Goal: Information Seeking & Learning: Learn about a topic

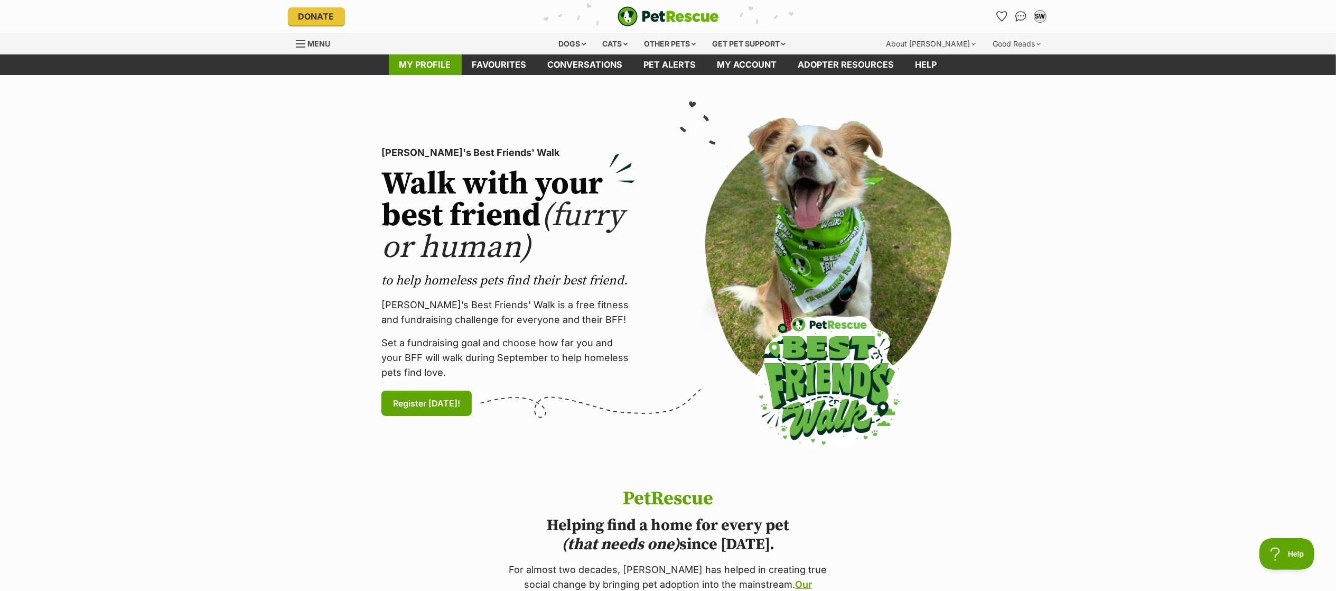
click at [408, 67] on link "My profile" at bounding box center [425, 64] width 73 height 21
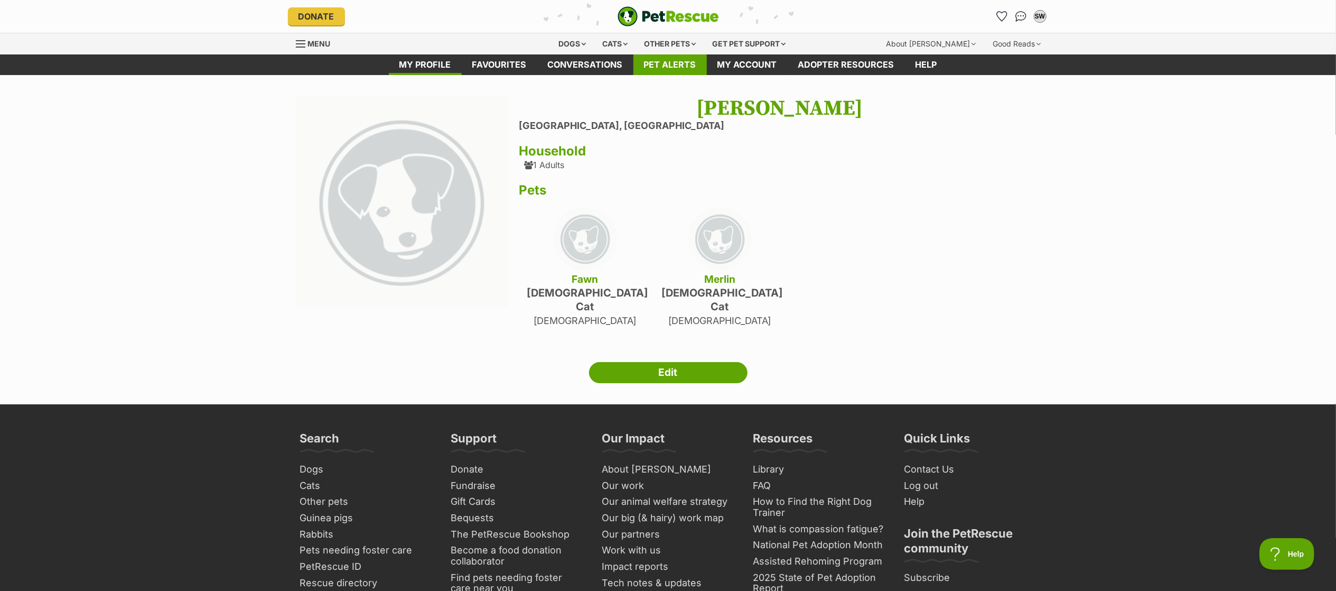
click at [657, 72] on link "Pet alerts" at bounding box center [670, 64] width 73 height 21
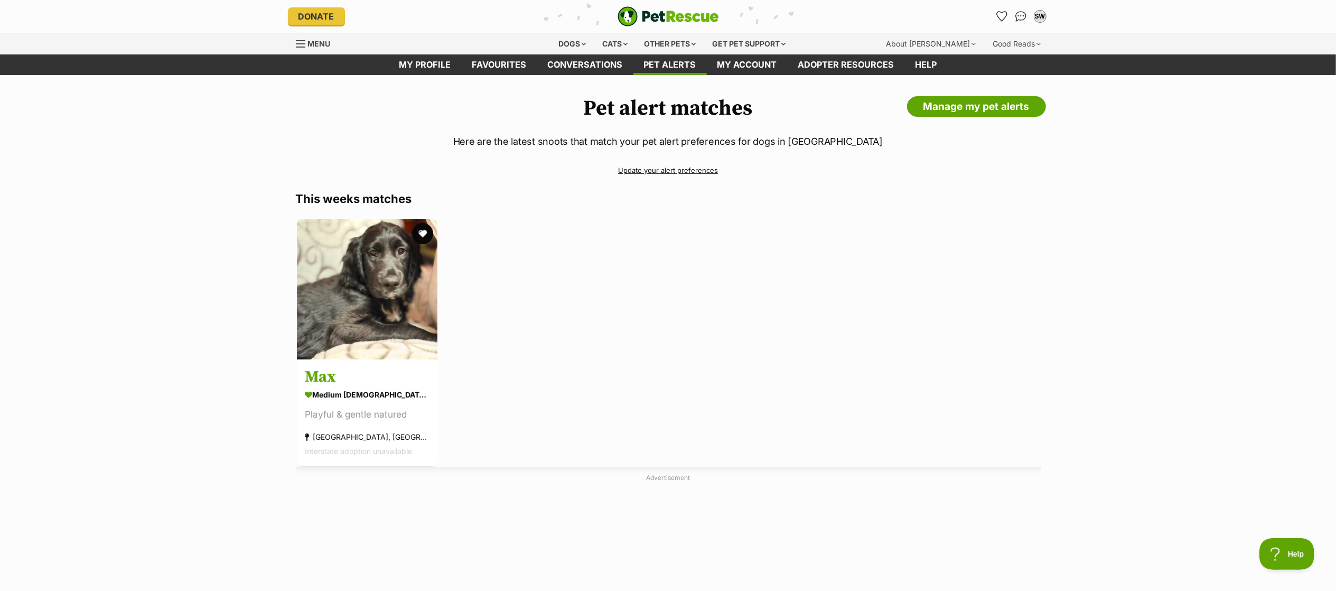
click at [679, 175] on link "Update your alert preferences" at bounding box center [668, 170] width 745 height 18
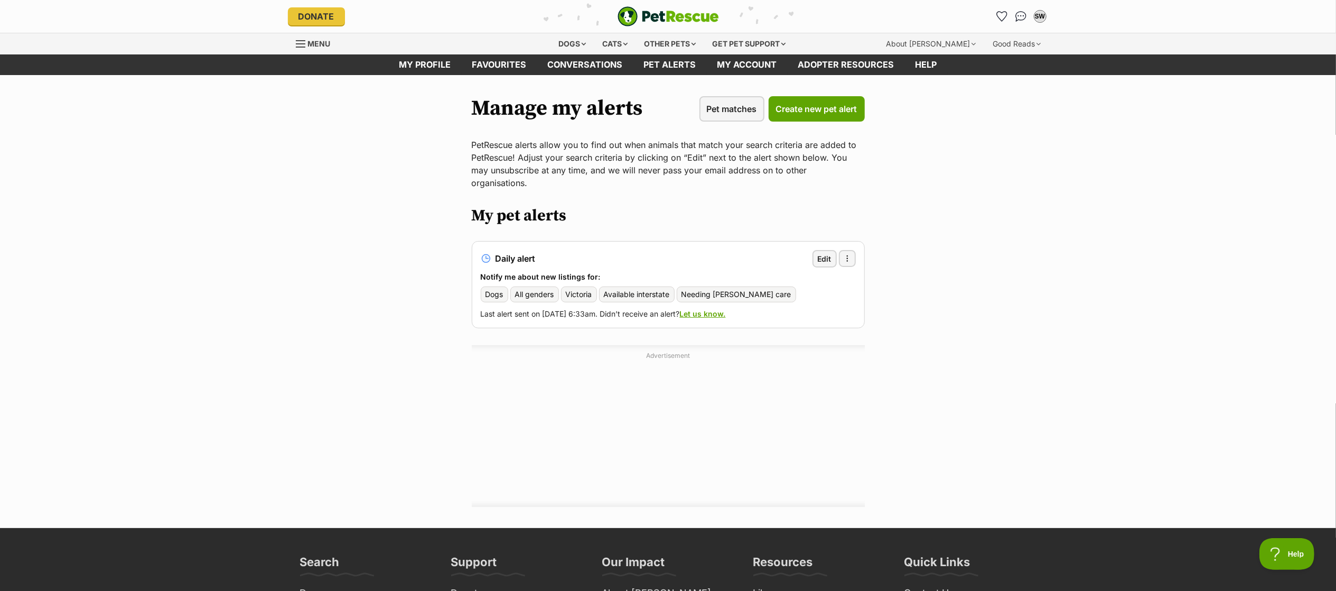
click at [296, 43] on span "Menu" at bounding box center [301, 43] width 10 height 1
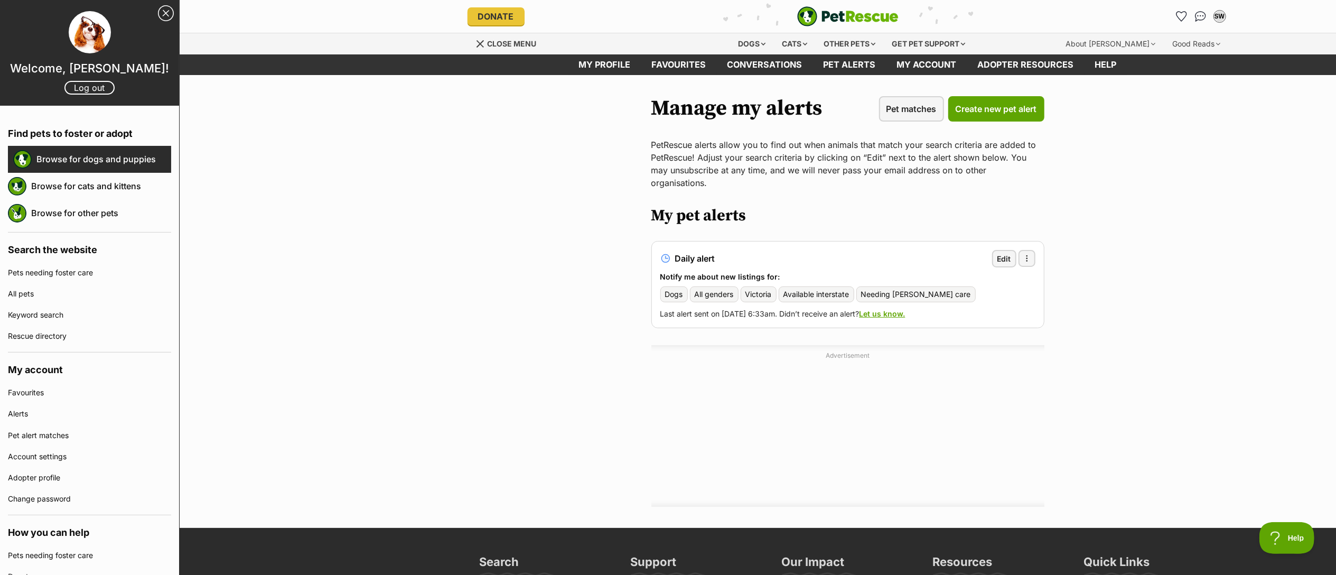
click at [60, 158] on link "Browse for dogs and puppies" at bounding box center [103, 159] width 135 height 22
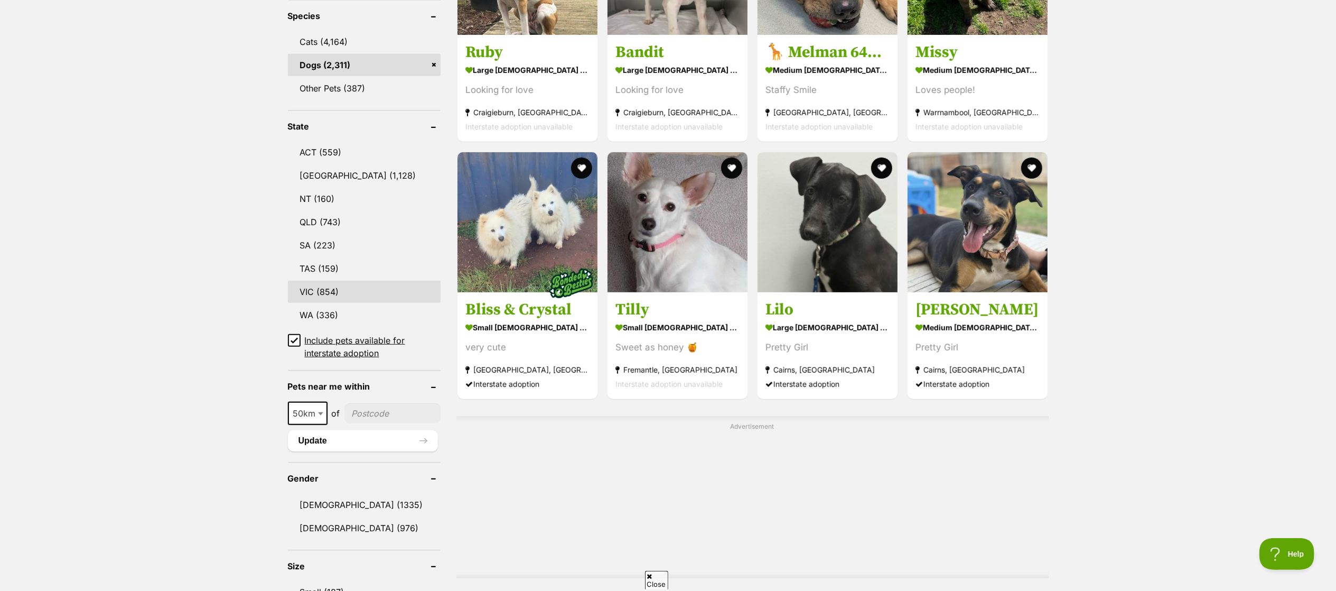
click at [330, 295] on link "VIC (854)" at bounding box center [364, 292] width 153 height 22
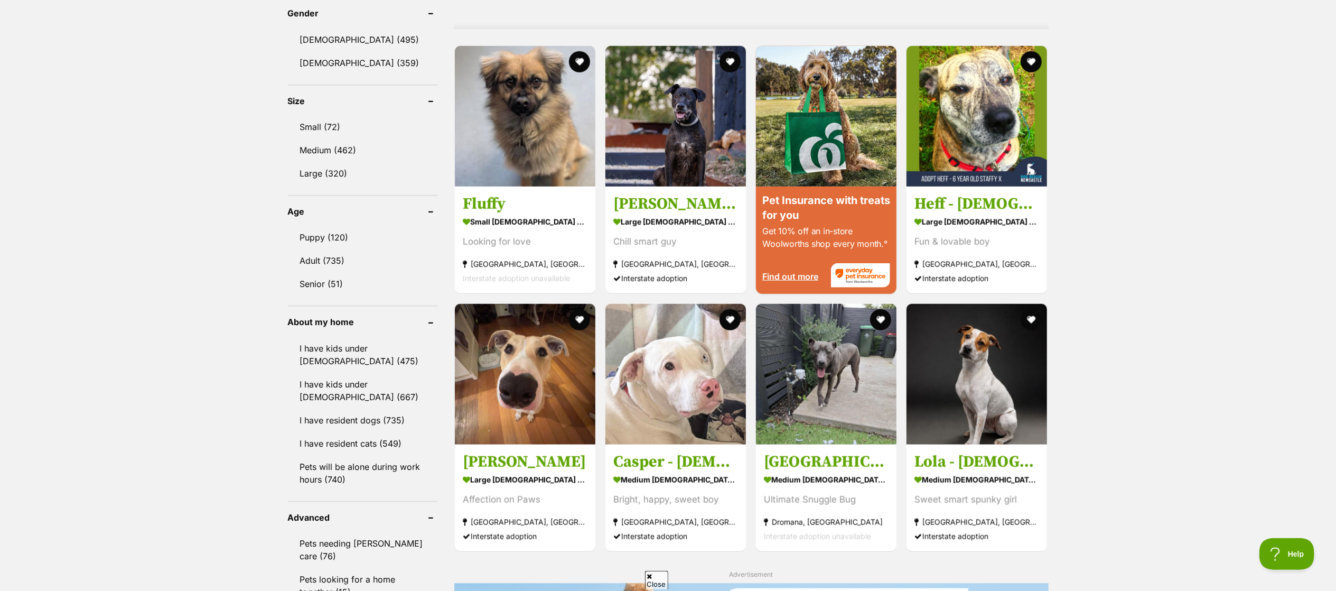
scroll to position [913, 0]
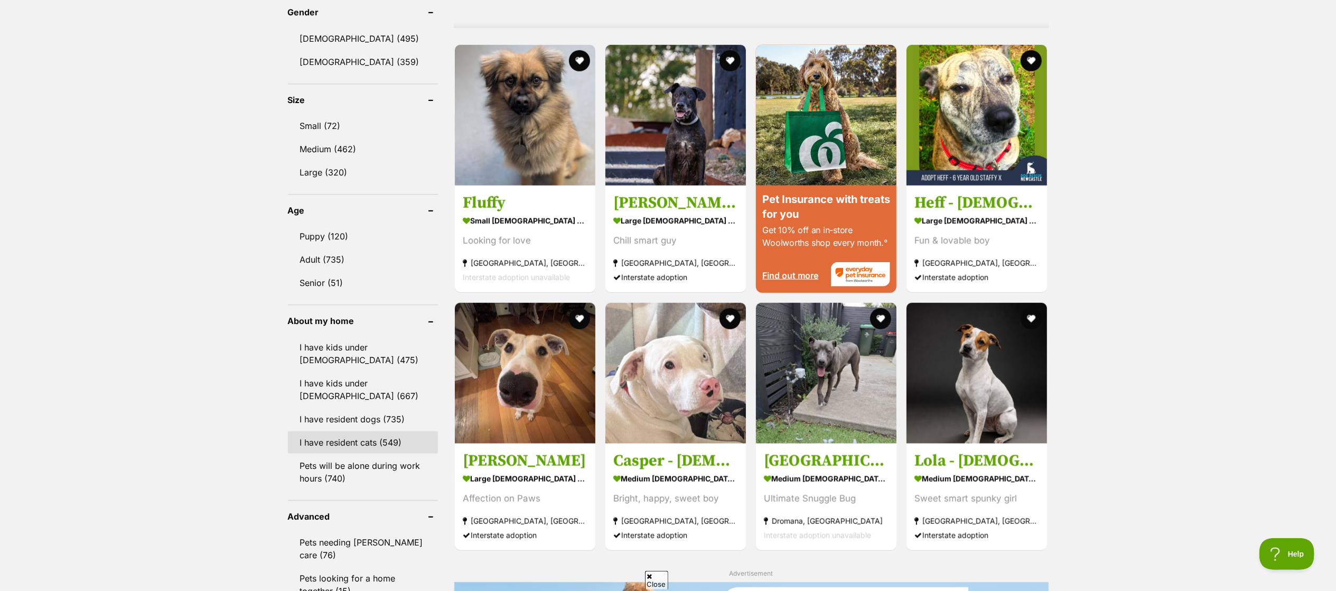
click at [362, 437] on link "I have resident cats (549)" at bounding box center [363, 442] width 151 height 22
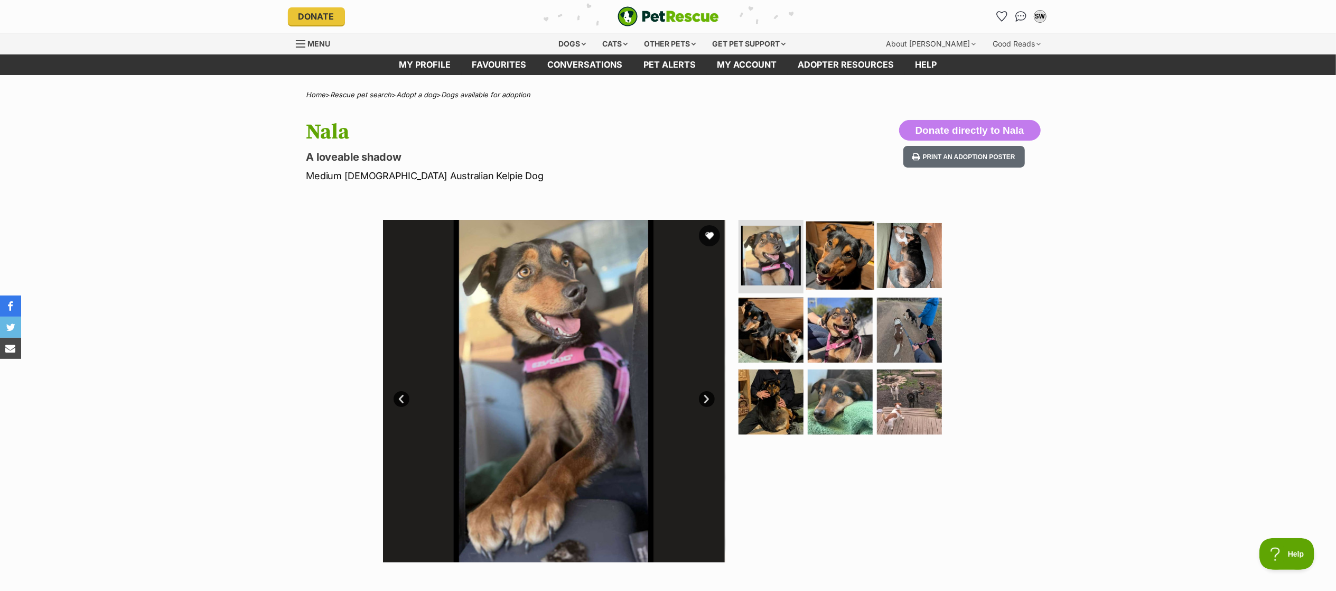
click at [815, 273] on img at bounding box center [840, 255] width 68 height 68
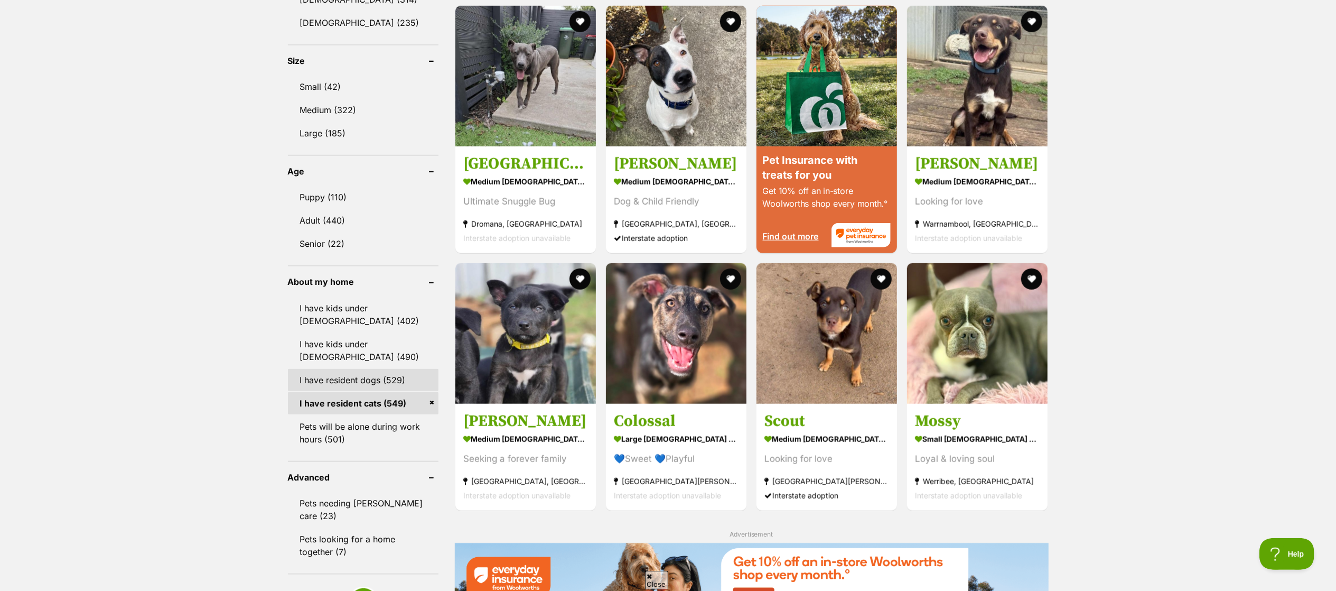
scroll to position [953, 0]
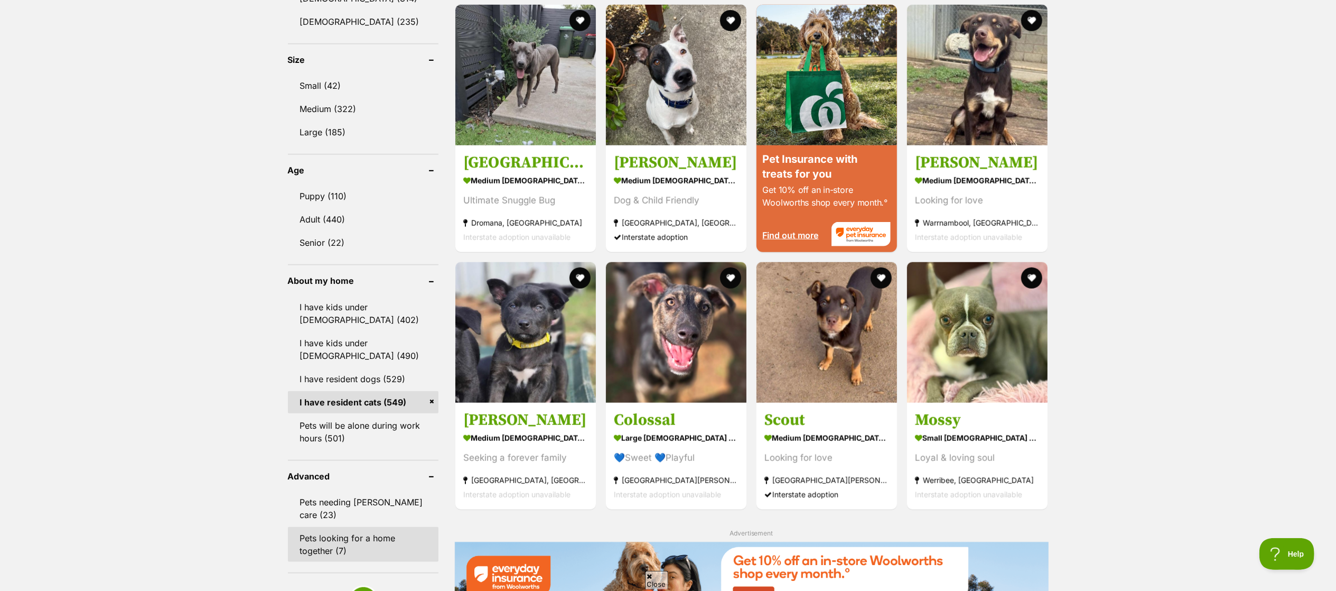
click at [347, 527] on link "Pets looking for a home together (7)" at bounding box center [363, 544] width 151 height 35
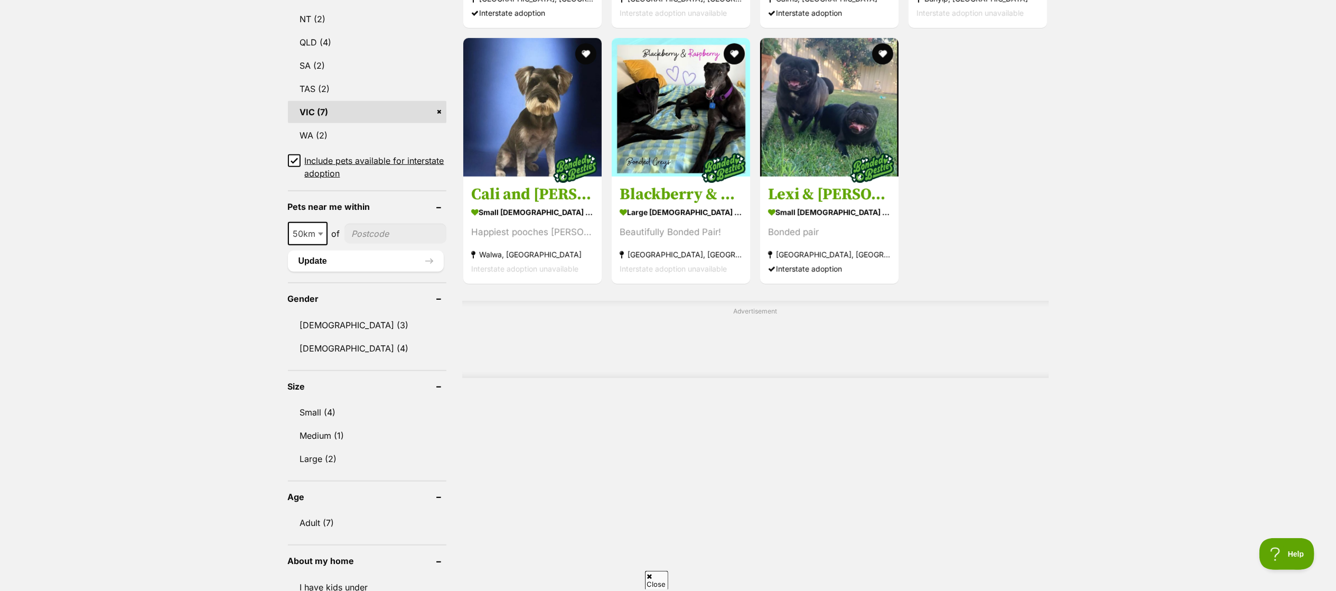
scroll to position [1062, 0]
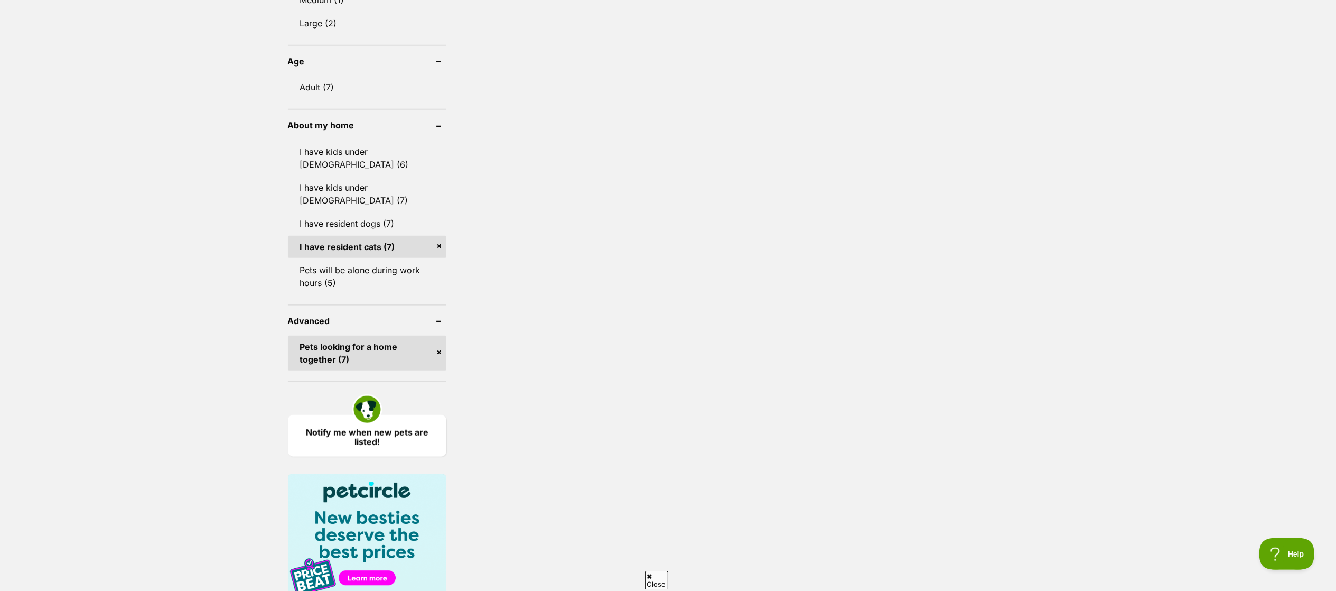
click at [354, 336] on link "Pets looking for a home together (7)" at bounding box center [367, 353] width 159 height 35
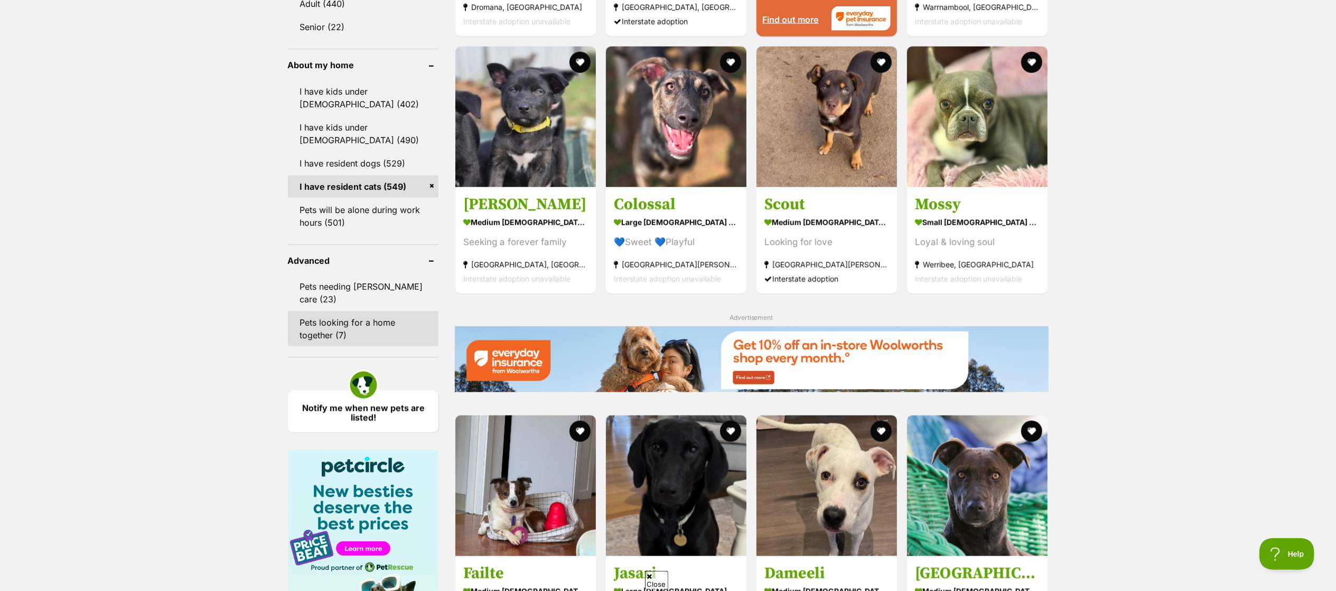
scroll to position [1170, 0]
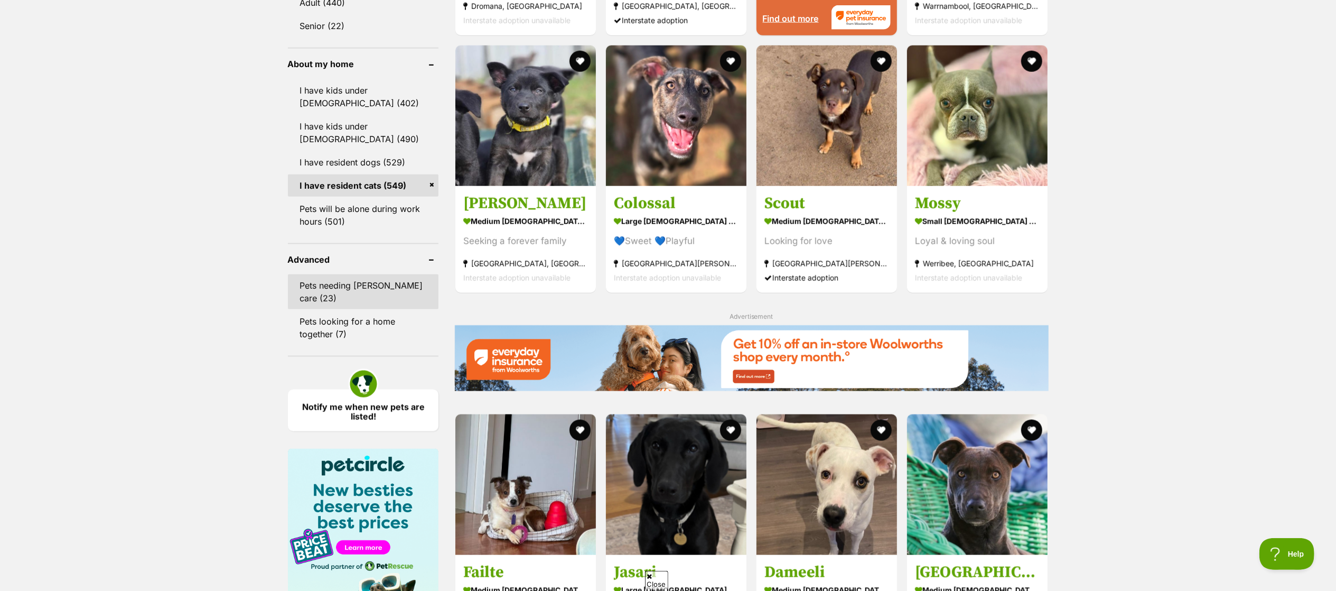
click at [364, 283] on link "Pets needing [PERSON_NAME] care (23)" at bounding box center [363, 291] width 151 height 35
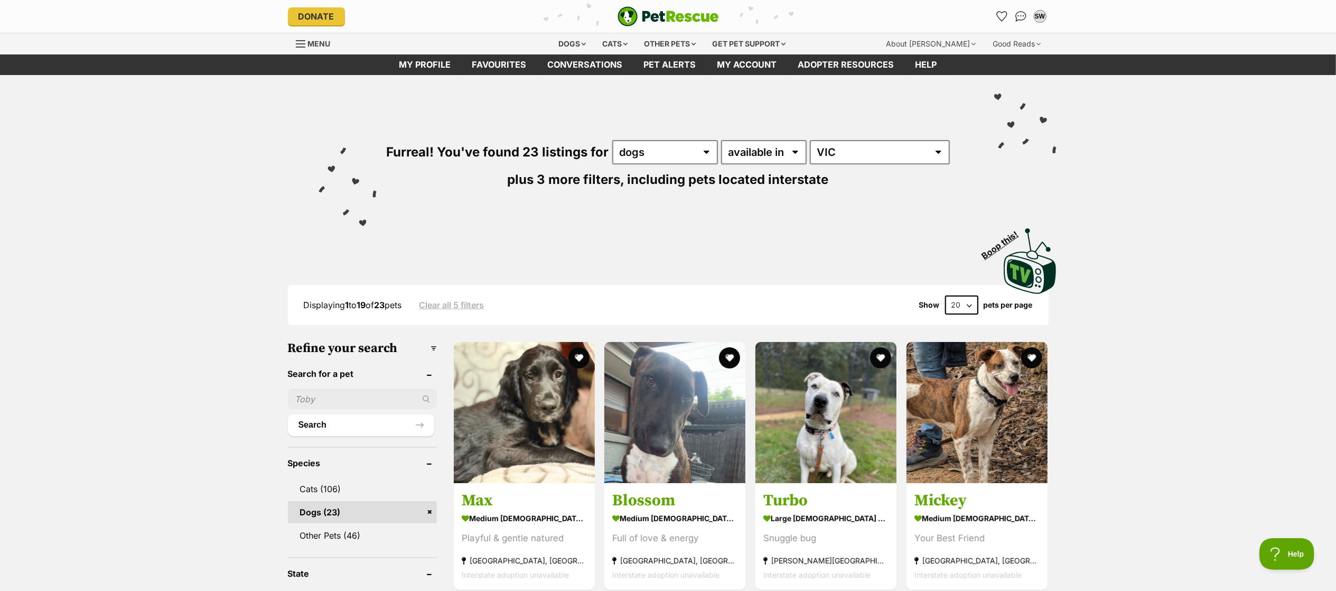
click at [943, 299] on form "20 40 60" at bounding box center [962, 304] width 44 height 19
click at [952, 297] on select "20 40 60" at bounding box center [961, 304] width 33 height 19
select select "60"
click at [945, 295] on select "20 40 60" at bounding box center [961, 304] width 33 height 19
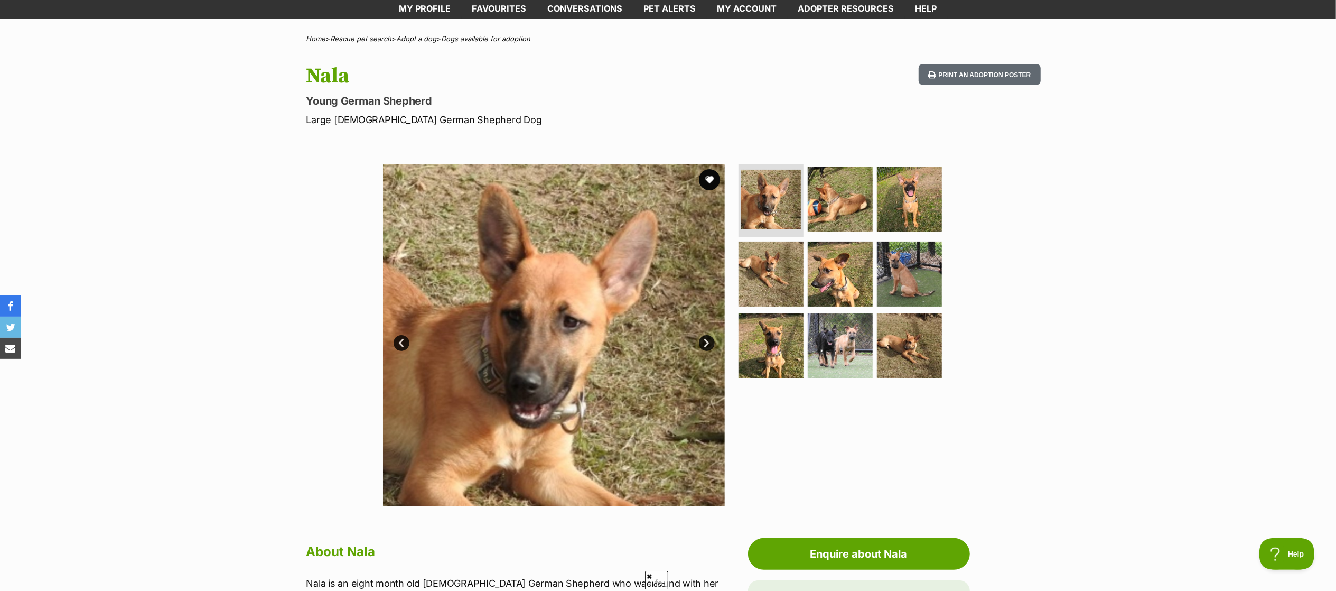
click at [943, 198] on ul at bounding box center [845, 274] width 217 height 221
click at [878, 201] on img at bounding box center [910, 199] width 68 height 68
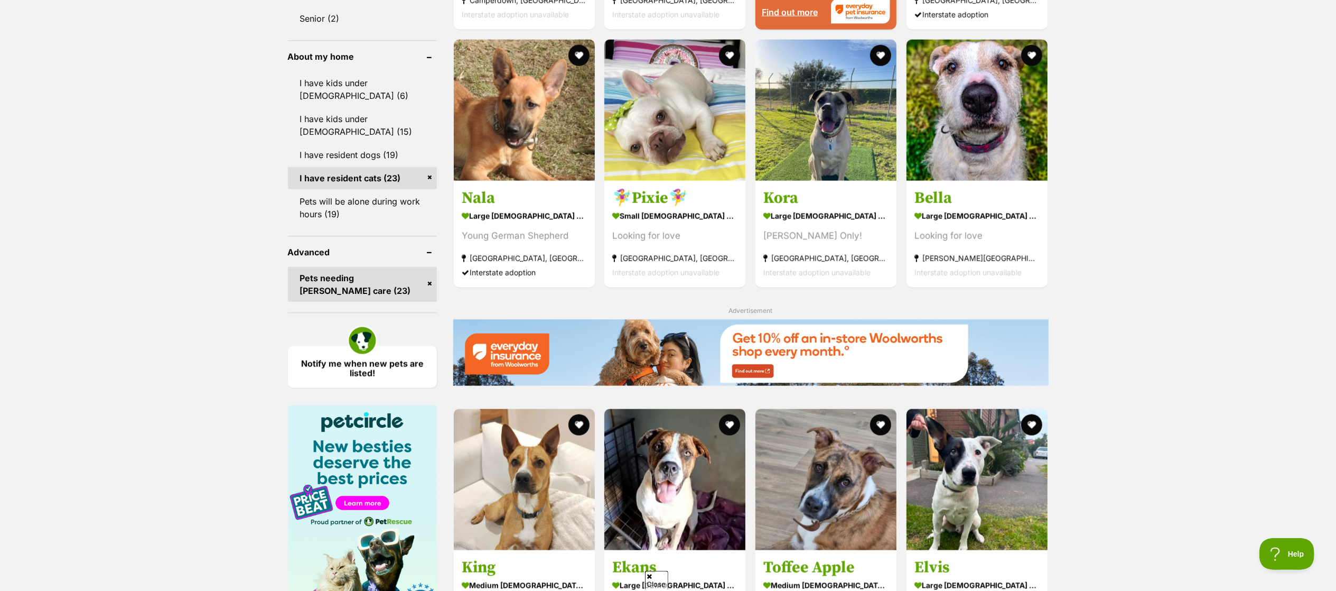
scroll to position [1166, 0]
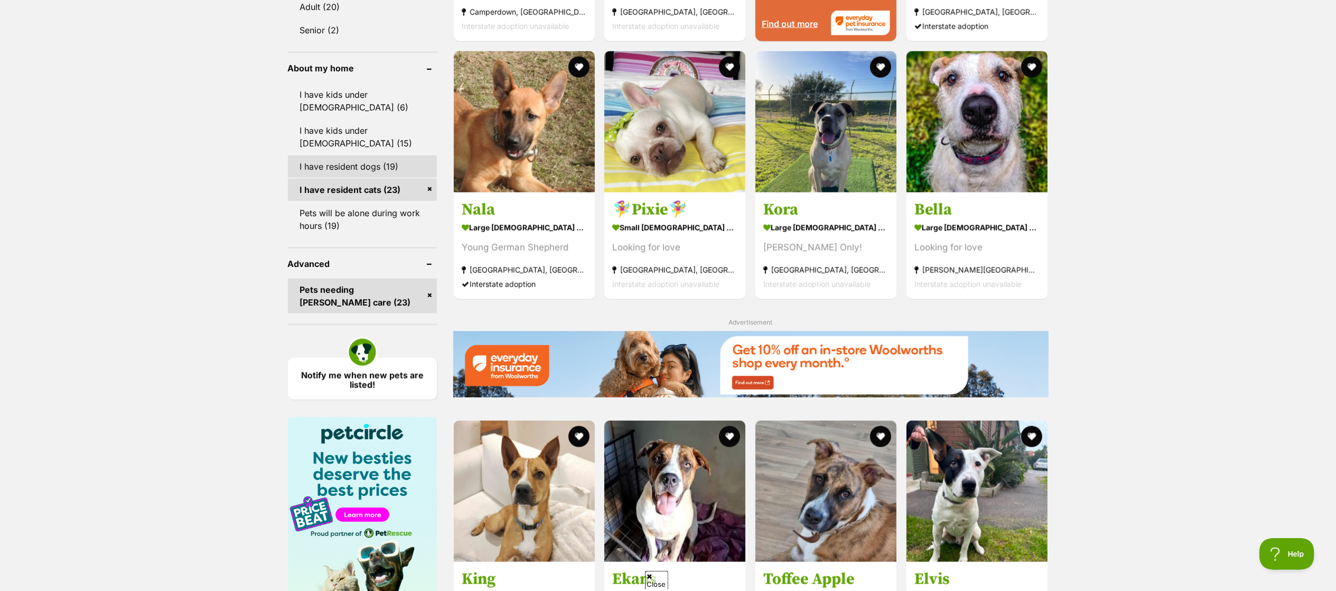
click at [351, 164] on link "I have resident dogs (19)" at bounding box center [362, 166] width 149 height 22
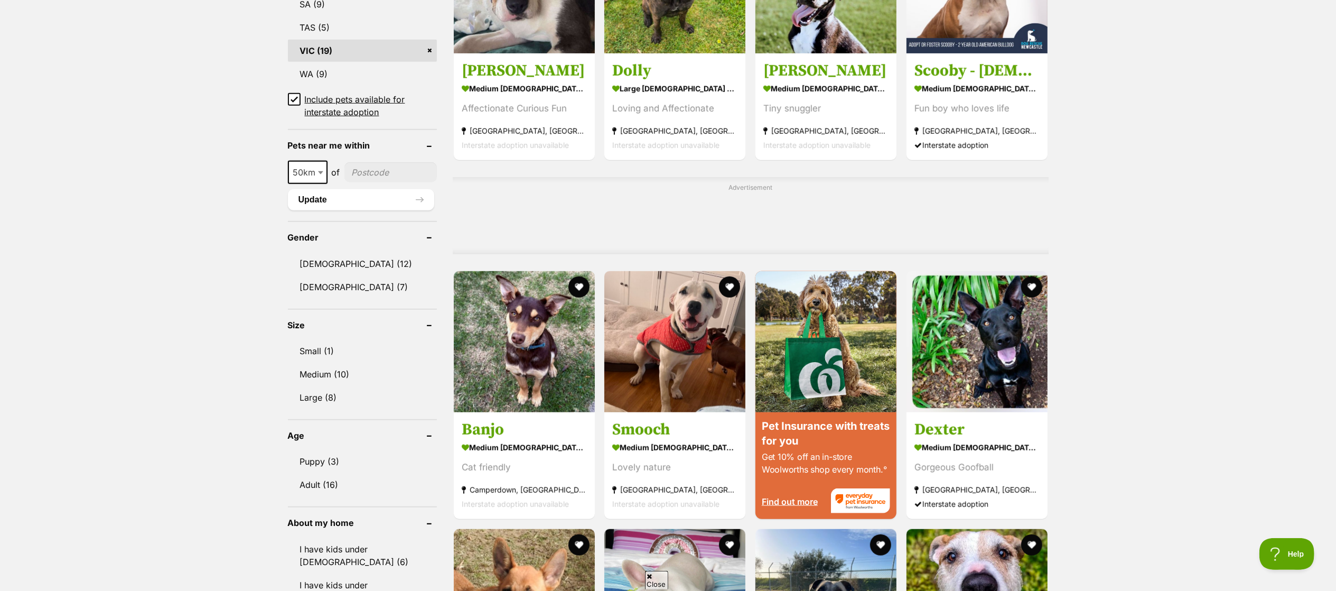
drag, startPoint x: 369, startPoint y: 399, endPoint x: 161, endPoint y: 433, distance: 210.4
click at [161, 433] on div "Displaying all 19 pets Clear all 6 filters Show 20 40 60 pets per page Visit Pe…" at bounding box center [668, 422] width 1336 height 1704
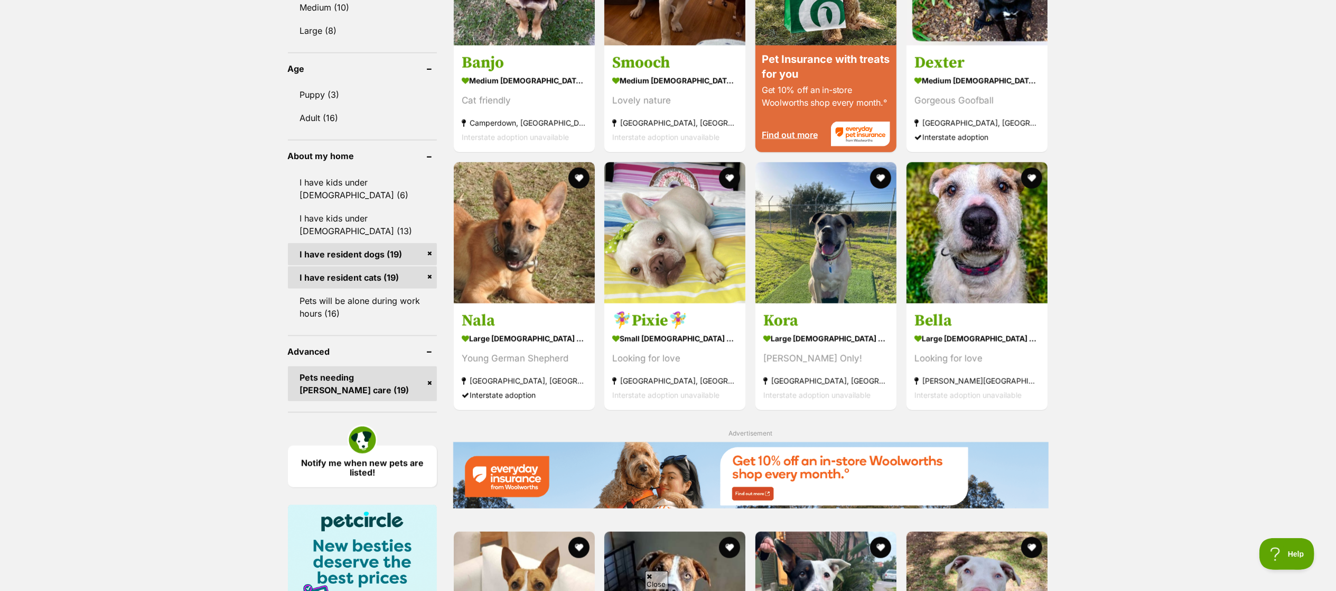
scroll to position [1156, 0]
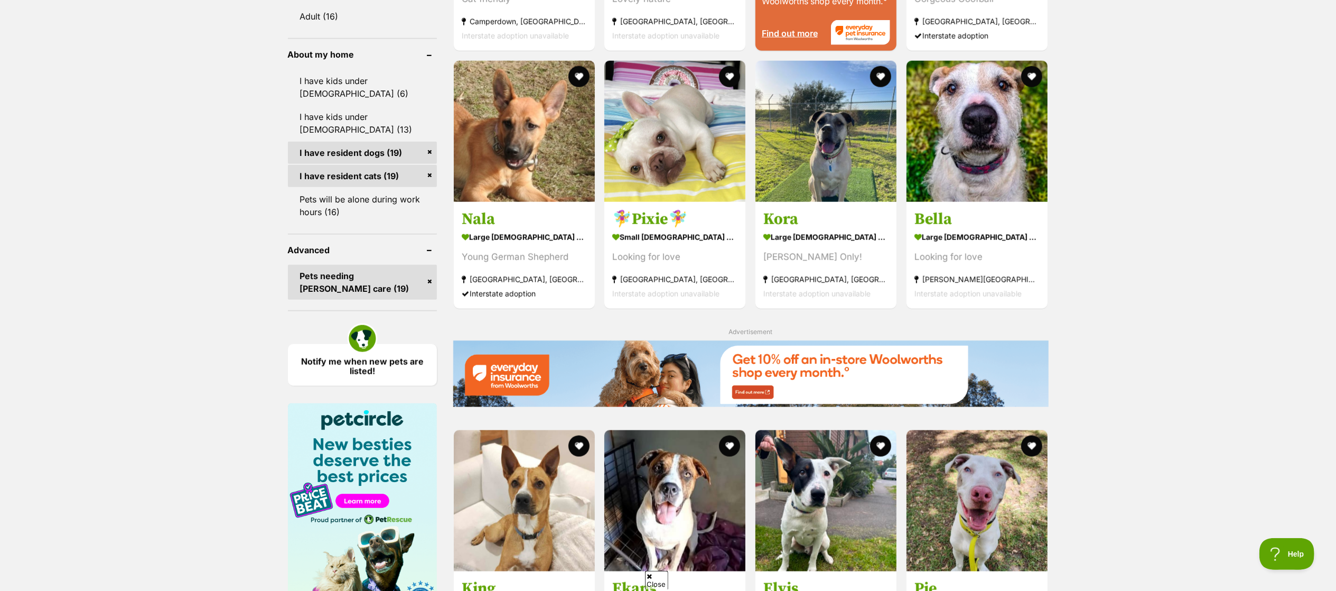
click at [425, 276] on link "Pets needing [PERSON_NAME] care (19)" at bounding box center [362, 282] width 149 height 35
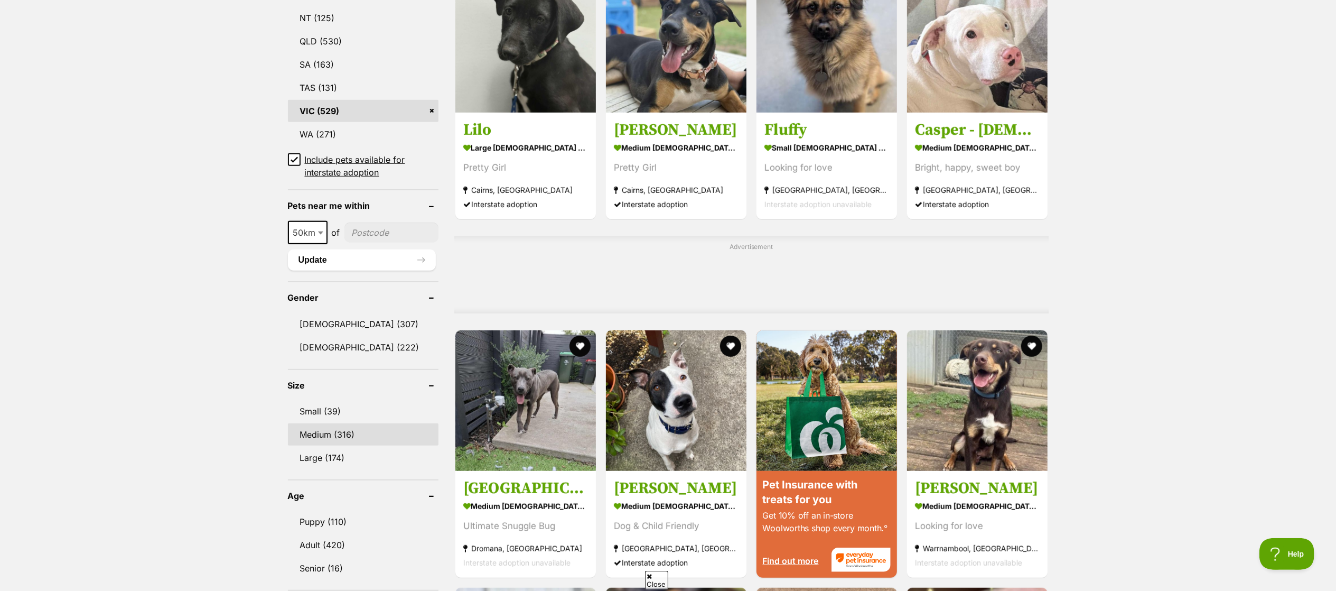
click at [364, 439] on link "Medium (316)" at bounding box center [363, 434] width 151 height 22
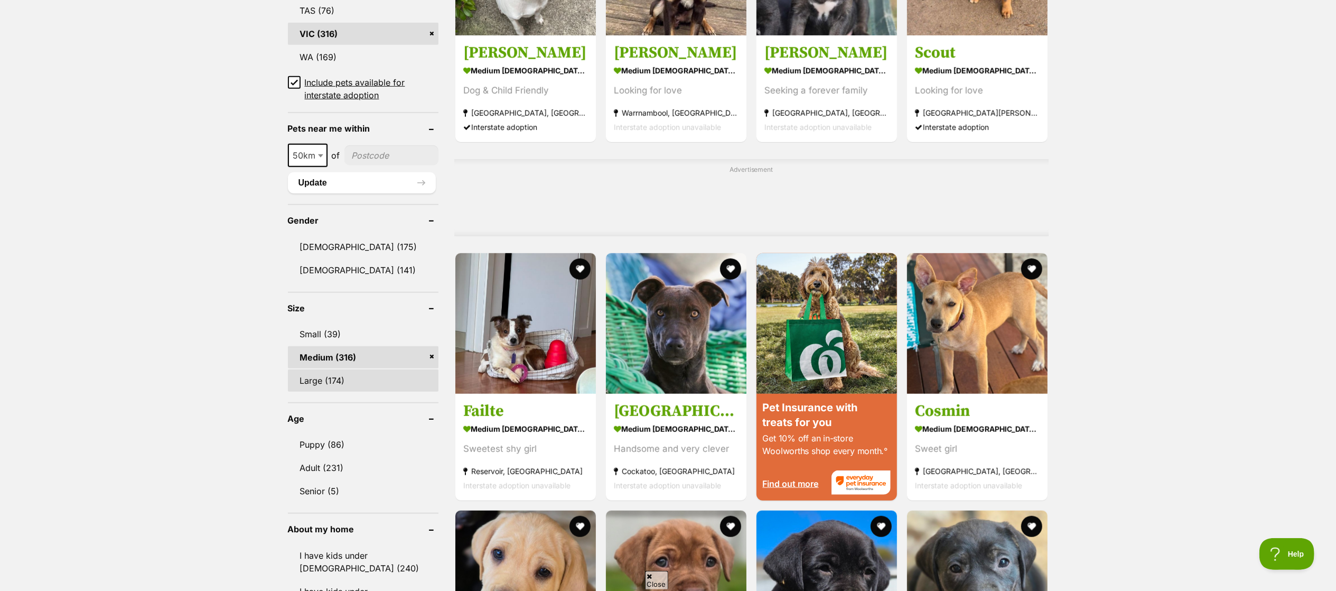
click at [366, 369] on link "Large (174)" at bounding box center [363, 380] width 151 height 22
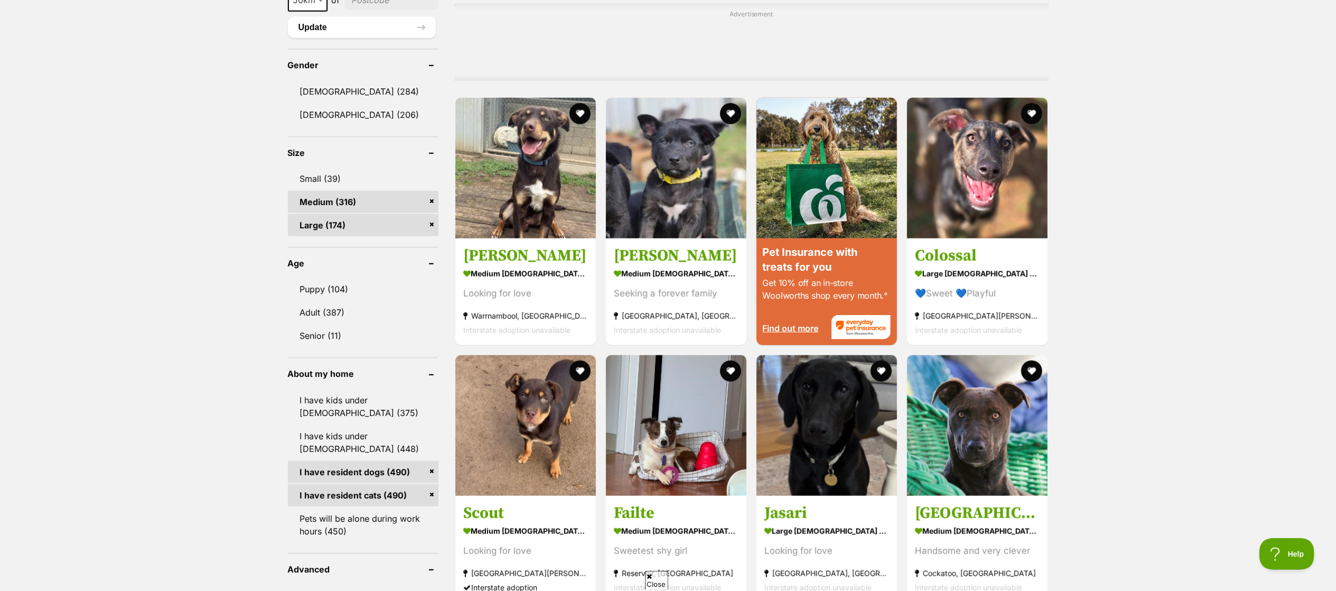
scroll to position [866, 0]
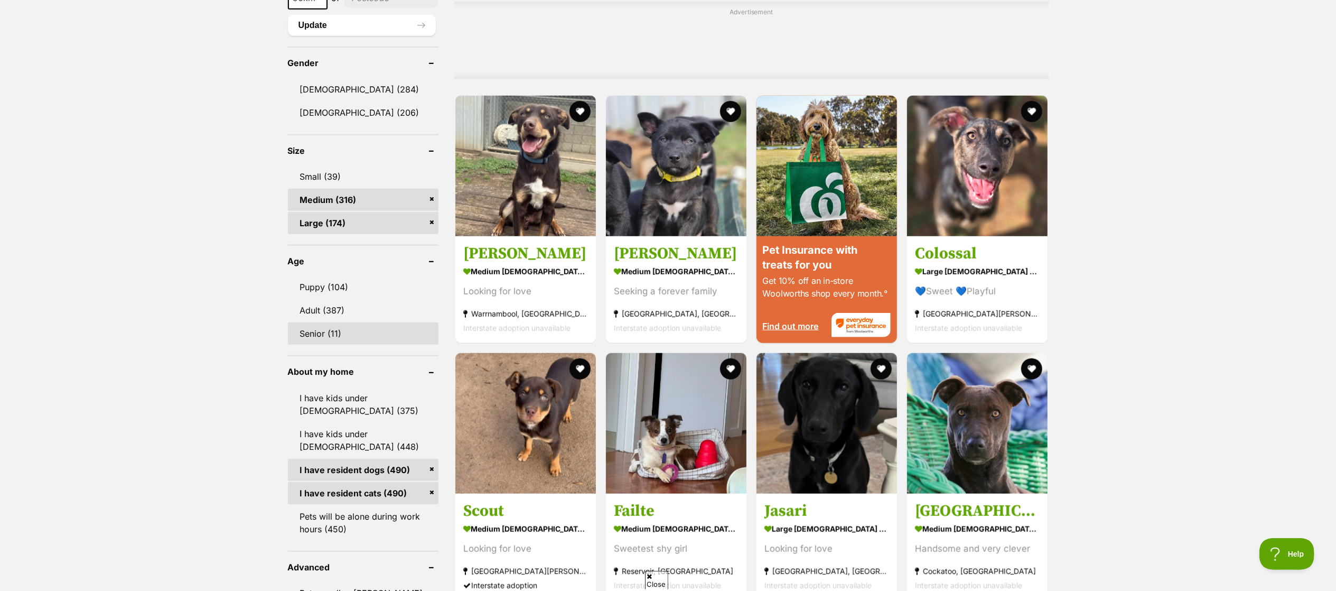
click at [367, 332] on link "Senior (11)" at bounding box center [363, 333] width 151 height 22
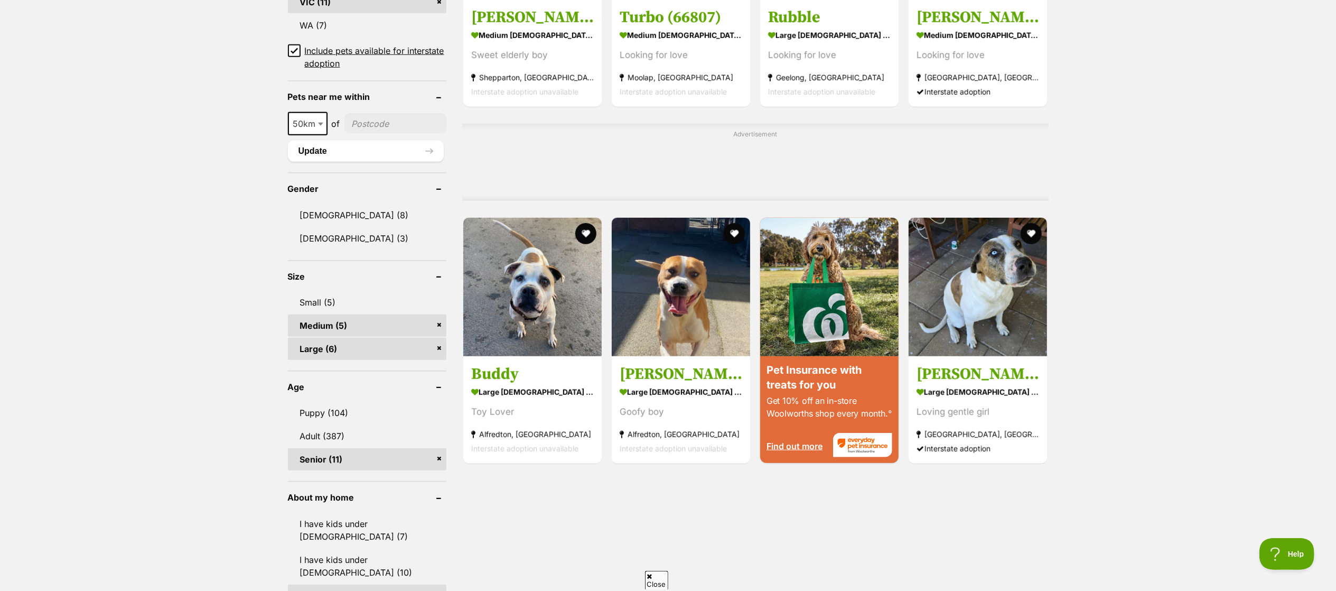
scroll to position [739, 0]
click at [381, 406] on link "Puppy (104)" at bounding box center [367, 414] width 159 height 22
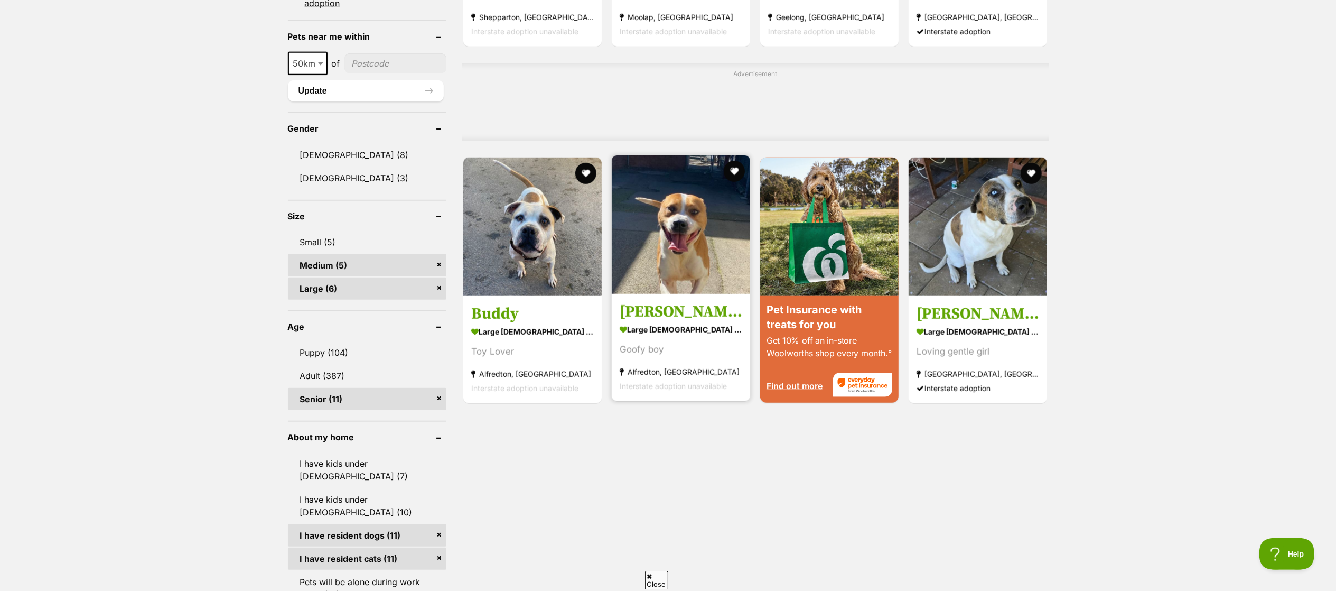
scroll to position [801, 0]
click at [347, 352] on link "Puppy (104)" at bounding box center [367, 351] width 159 height 22
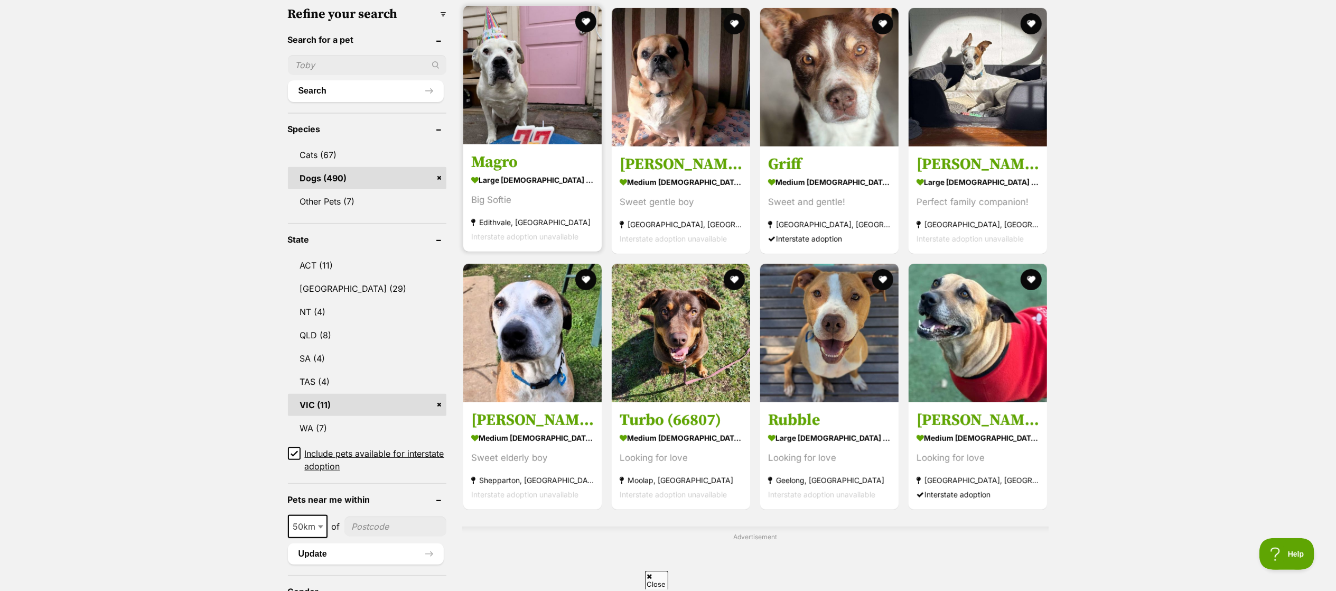
scroll to position [338, 0]
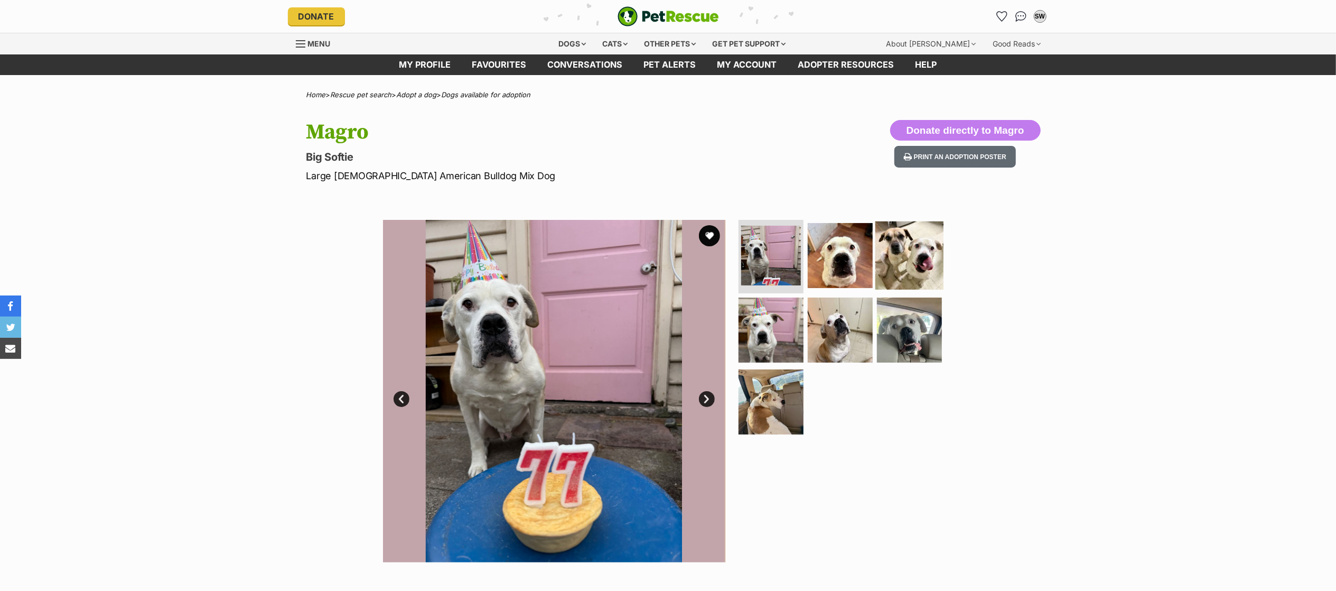
click at [897, 261] on img at bounding box center [910, 255] width 68 height 68
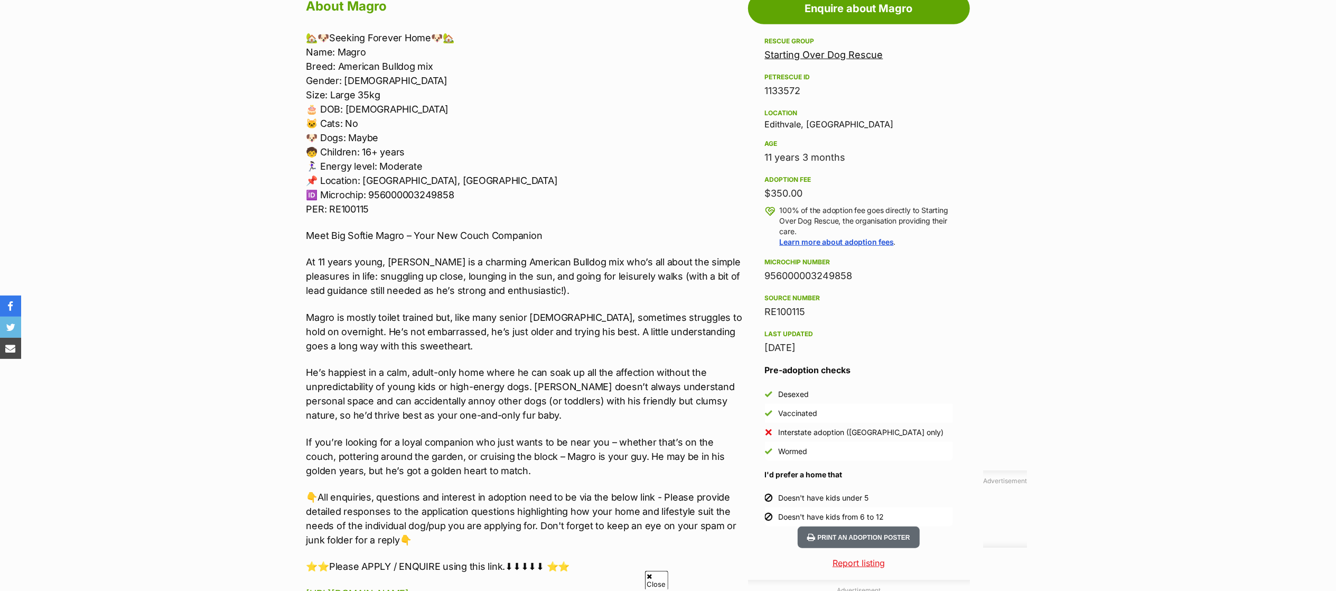
scroll to position [600, 0]
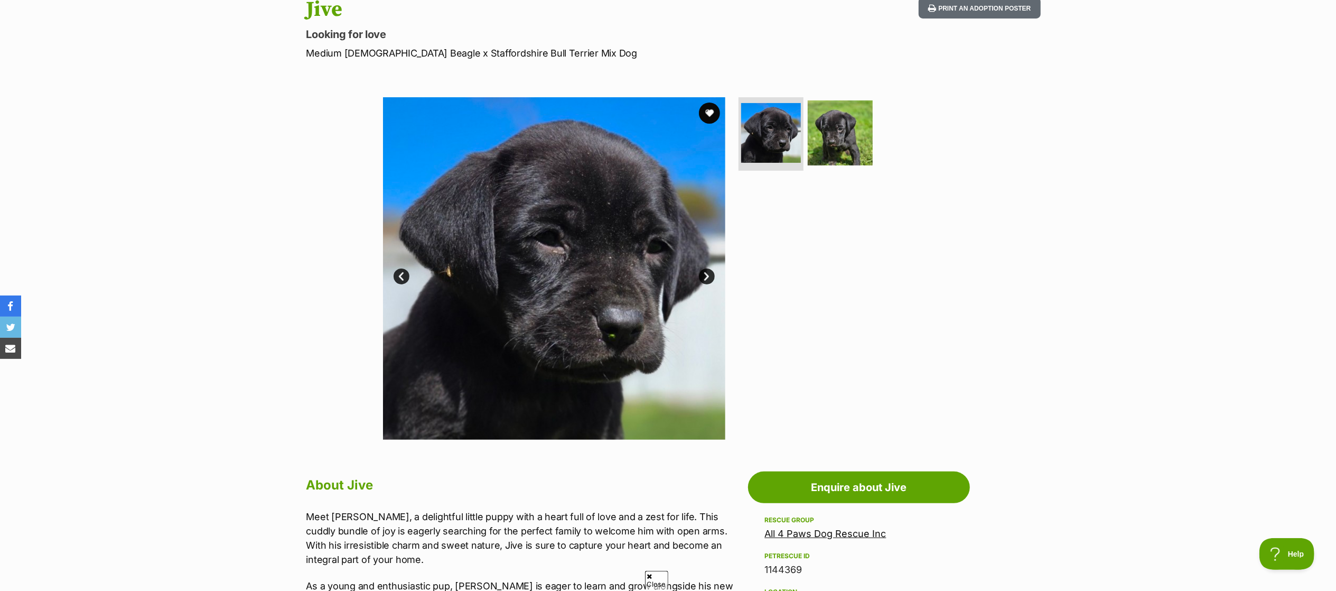
scroll to position [119, 0]
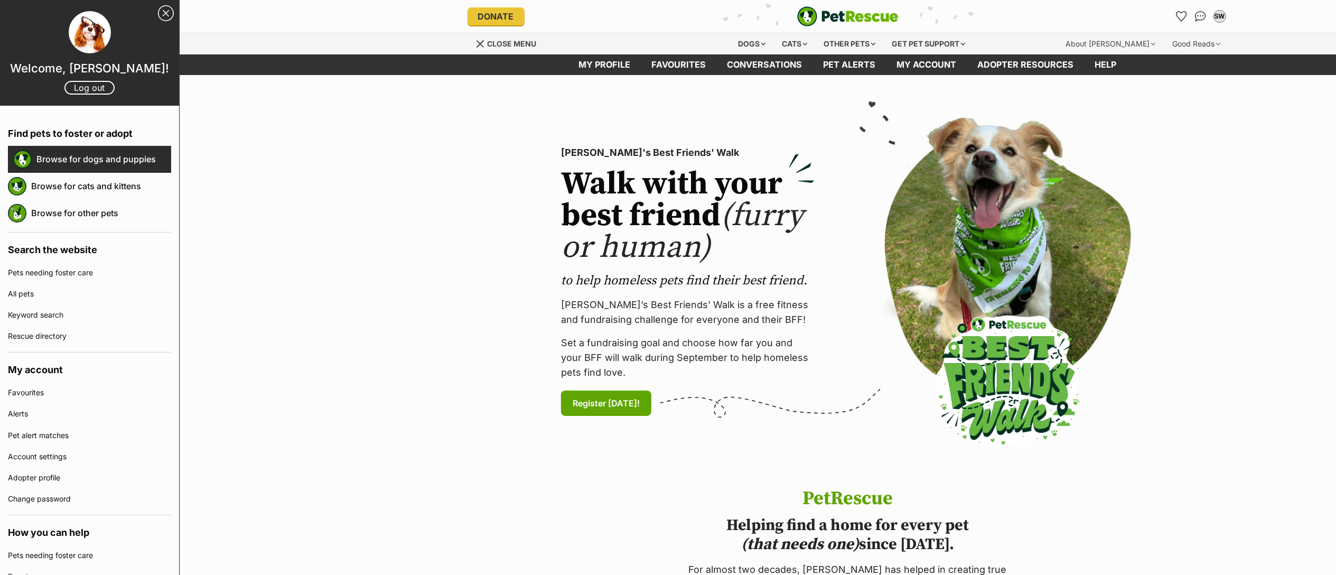
click at [79, 166] on link "Browse for dogs and puppies" at bounding box center [103, 159] width 135 height 22
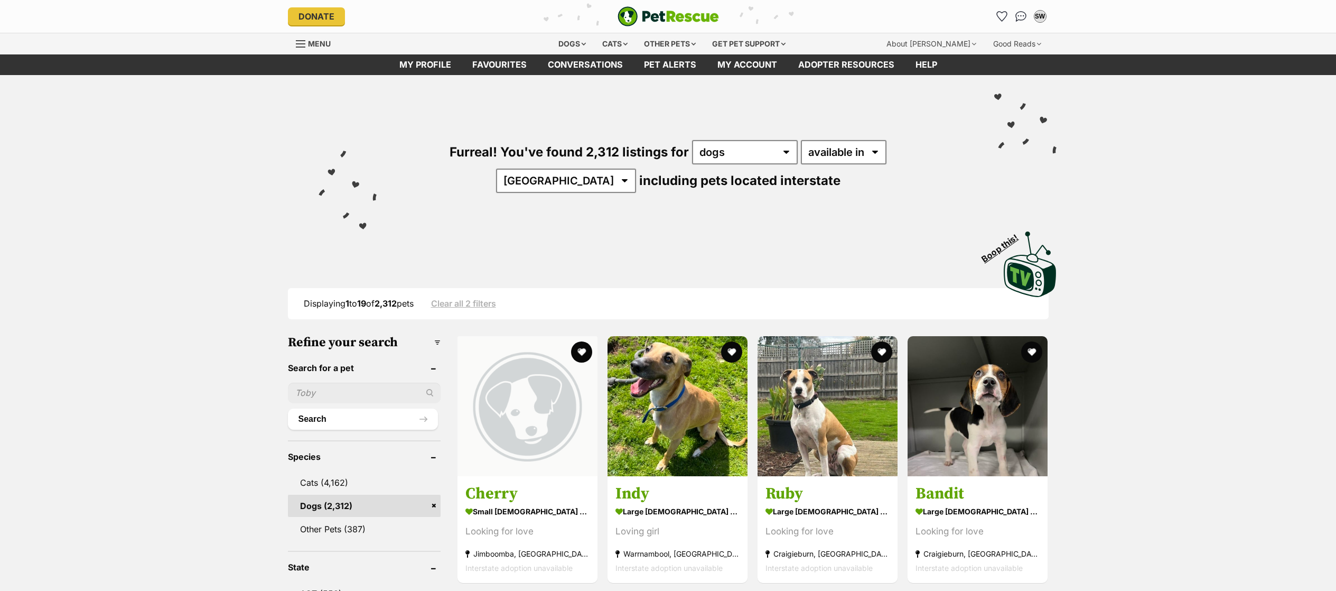
click at [427, 61] on link "My profile" at bounding box center [425, 64] width 73 height 21
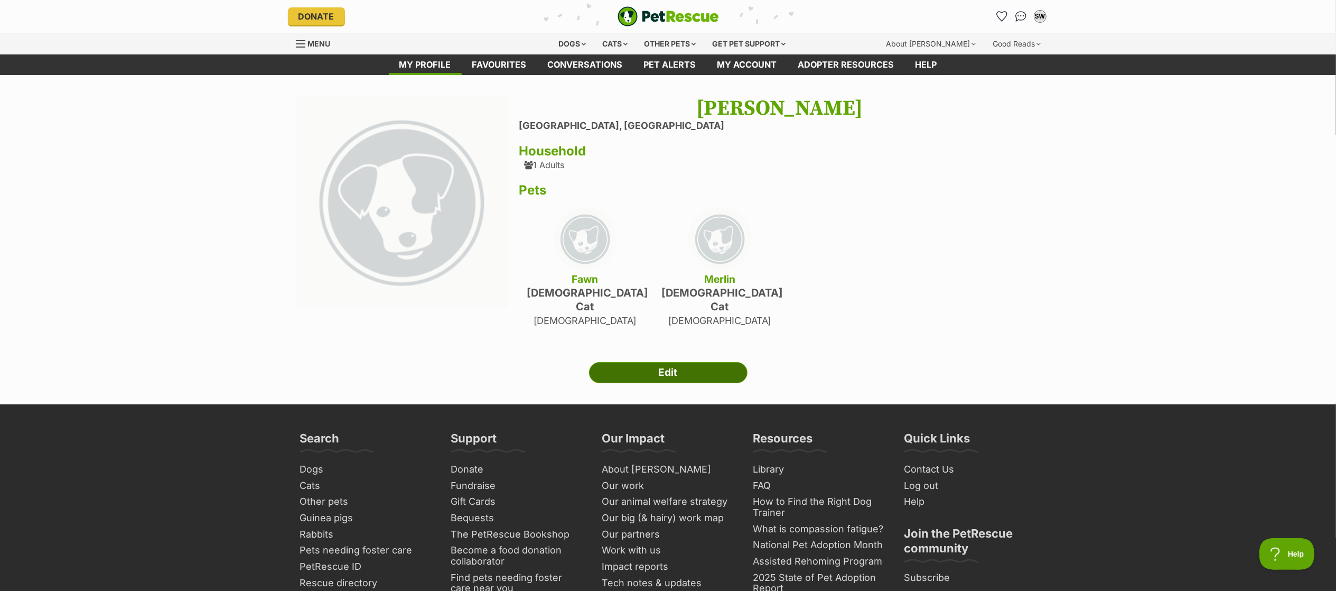
click link "Edit"
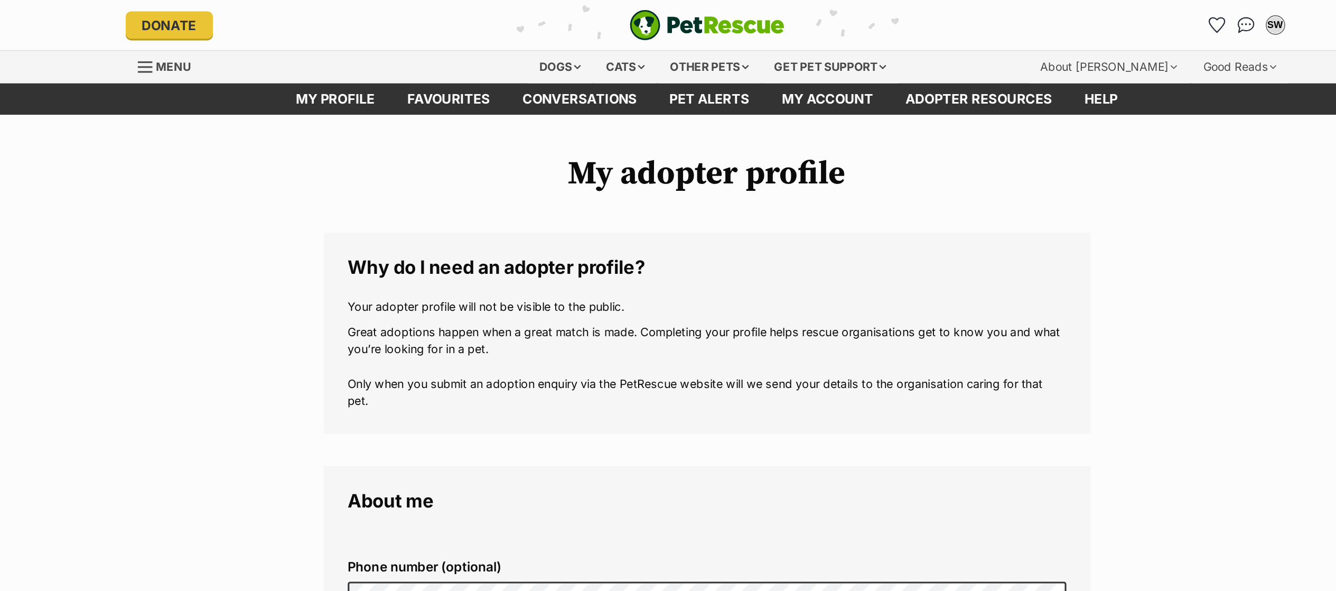
click at [310, 41] on span "Menu" at bounding box center [319, 43] width 23 height 9
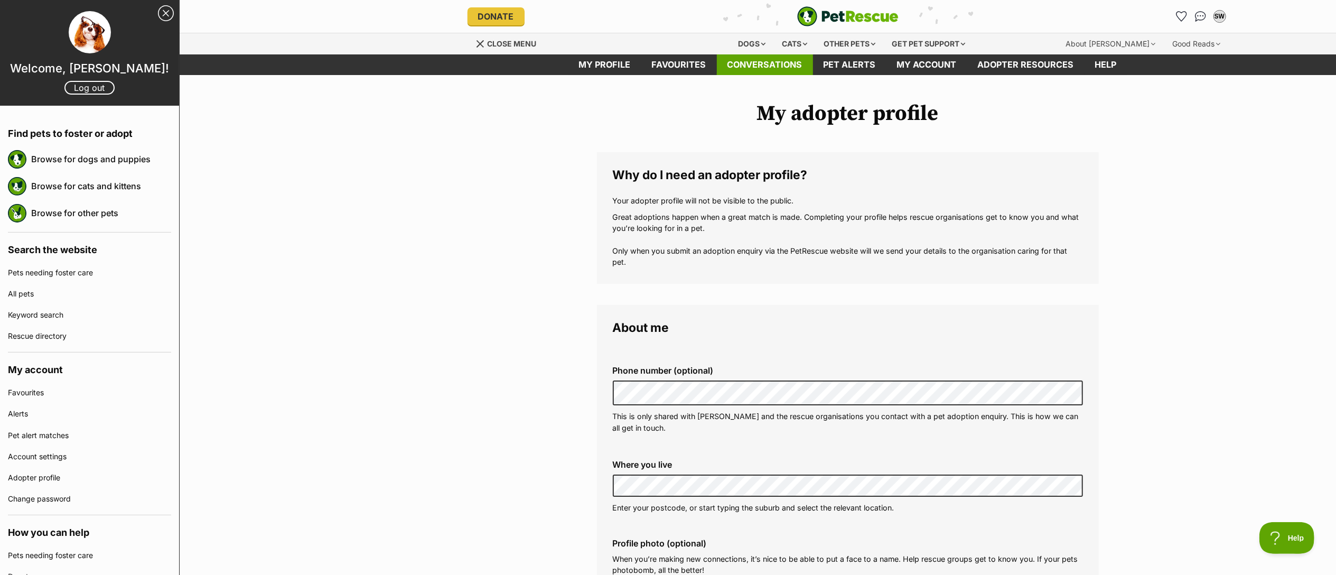
click at [776, 68] on link "Conversations" at bounding box center [765, 64] width 96 height 21
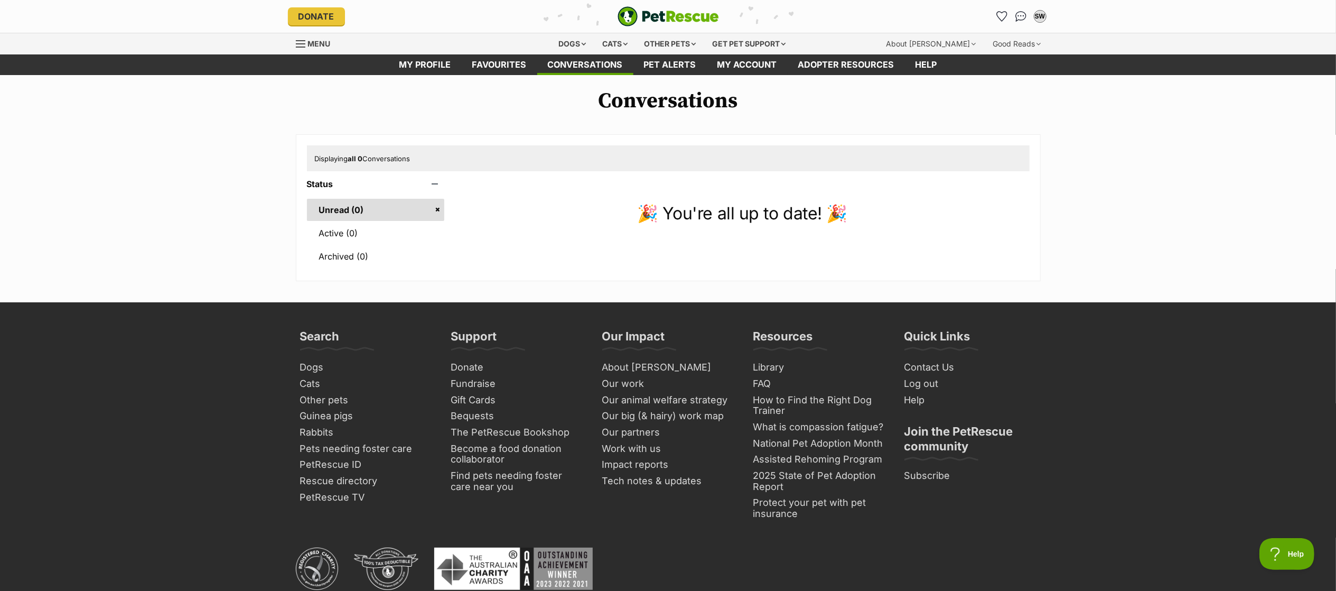
click at [332, 43] on link "Menu" at bounding box center [317, 42] width 42 height 19
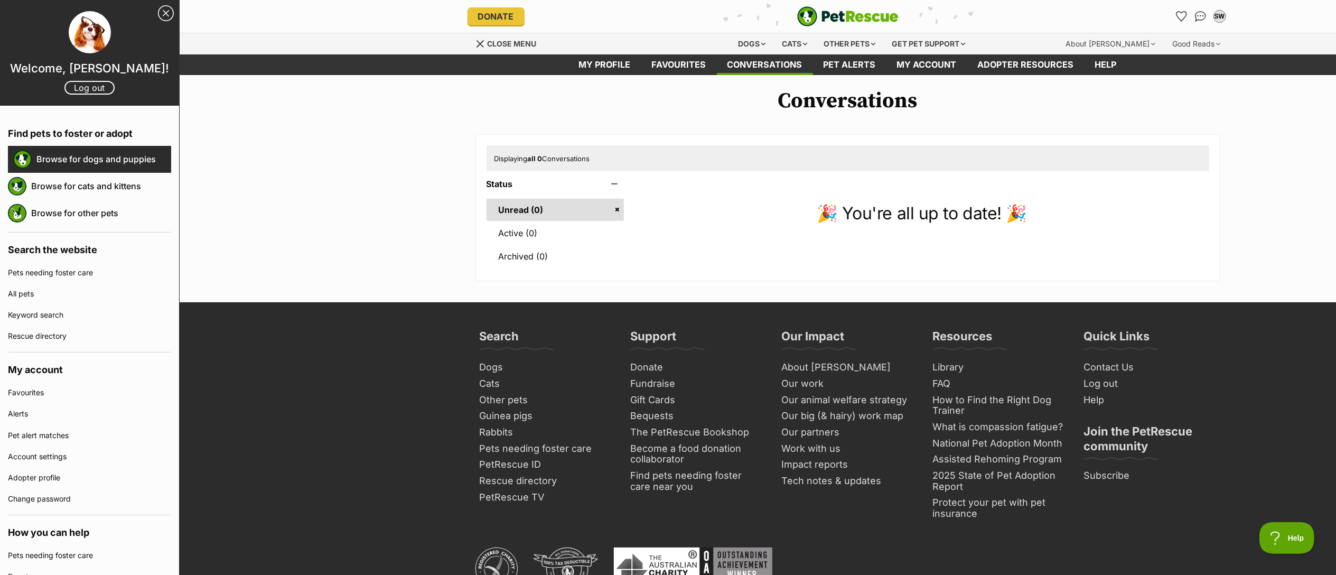
click at [96, 157] on link "Browse for dogs and puppies" at bounding box center [103, 159] width 135 height 22
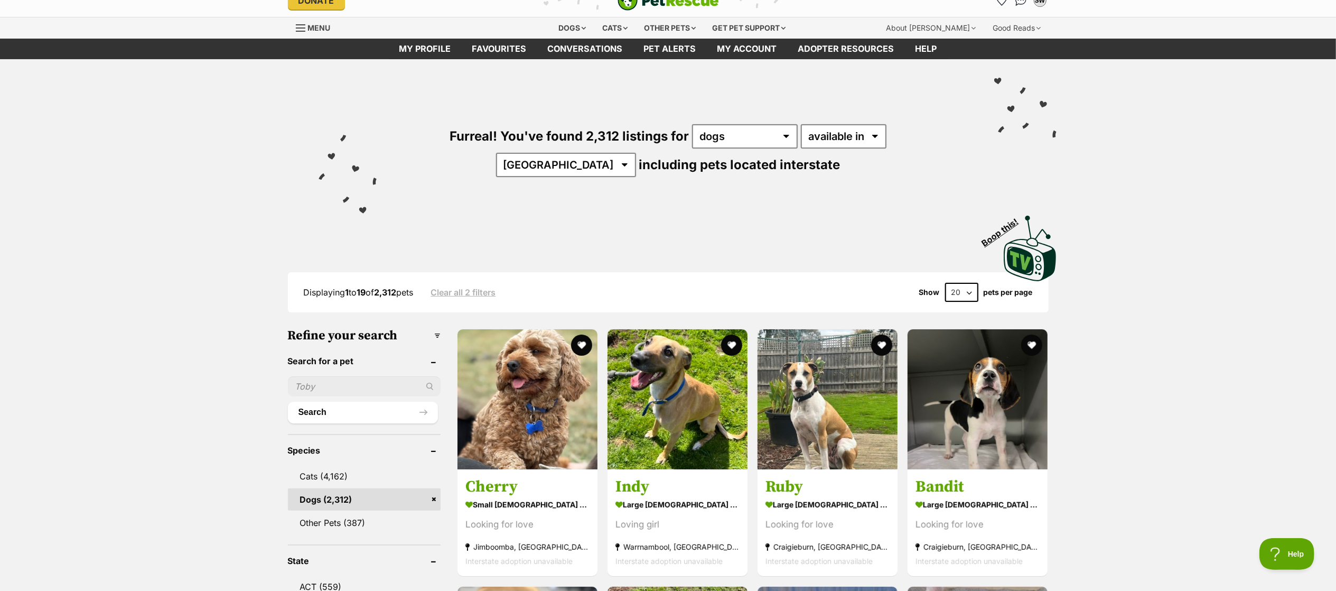
scroll to position [17, 0]
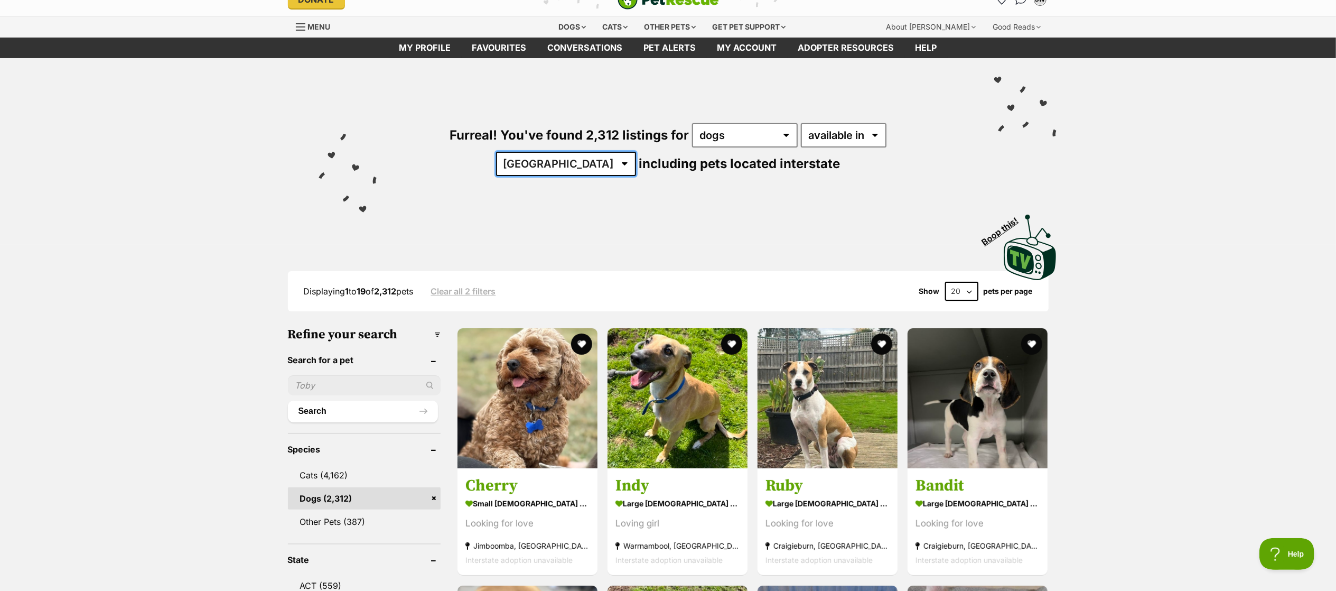
click at [636, 152] on select "Australia ACT NSW NT QLD SA TAS VIC WA" at bounding box center [566, 164] width 140 height 24
select select "VIC"
click at [636, 152] on select "Australia ACT NSW NT QLD SA TAS VIC WA" at bounding box center [566, 164] width 140 height 24
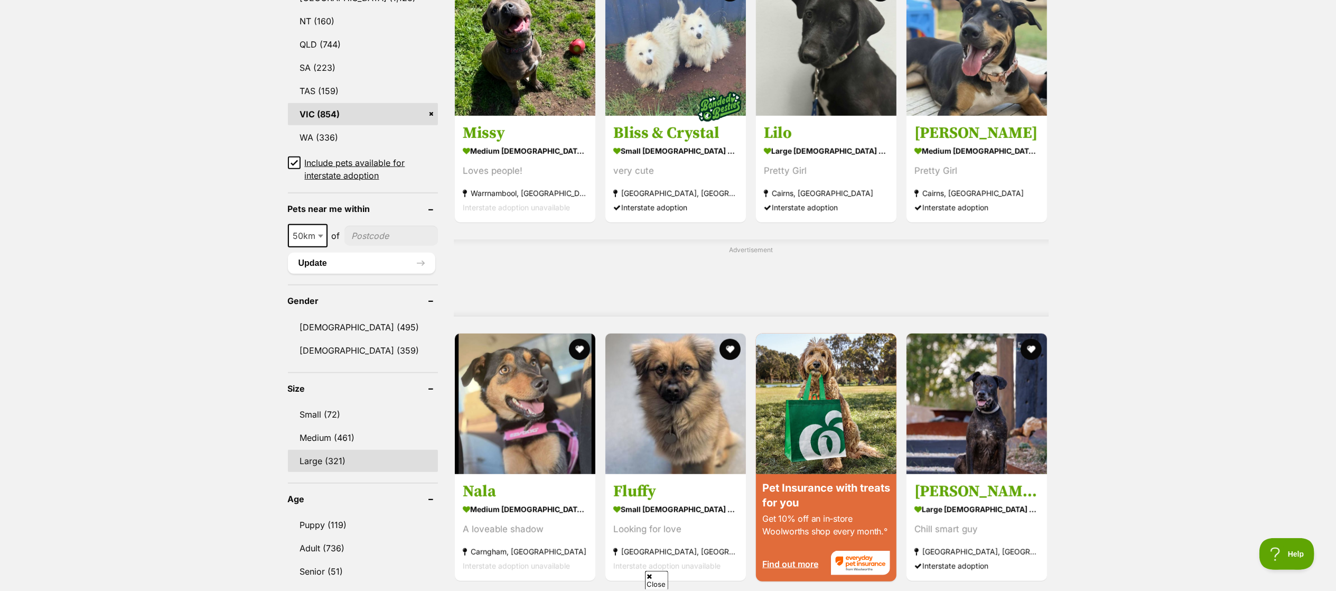
click at [353, 454] on link "Large (321)" at bounding box center [363, 461] width 151 height 22
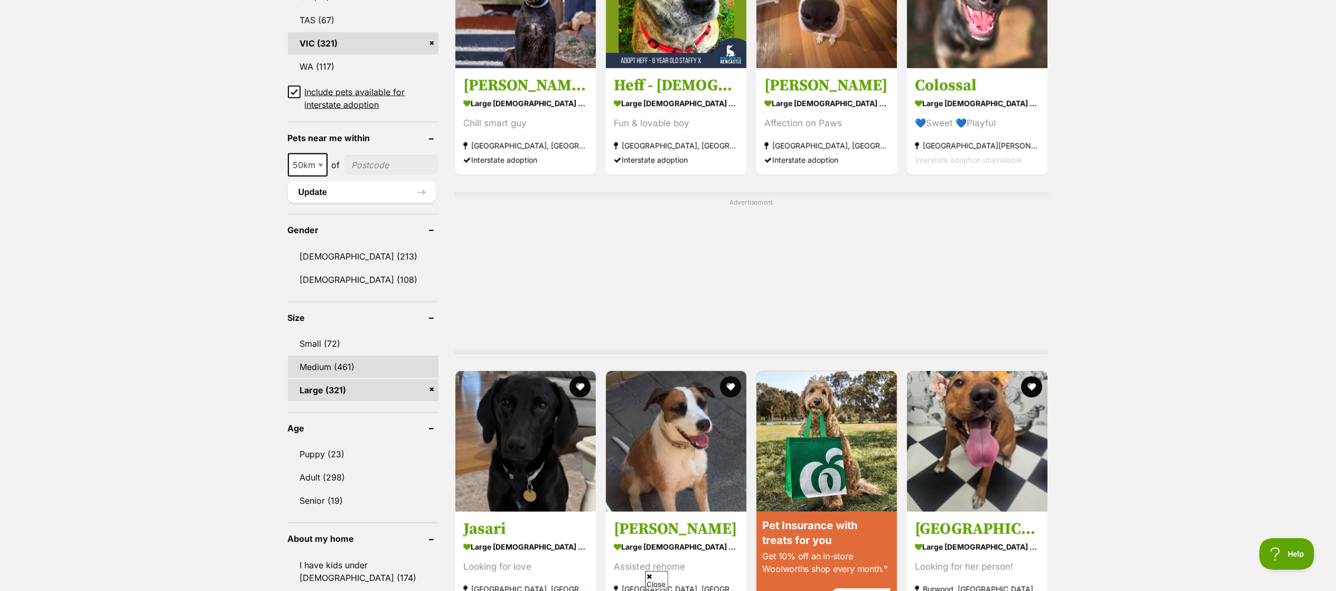
click at [343, 365] on link "Medium (461)" at bounding box center [363, 367] width 151 height 22
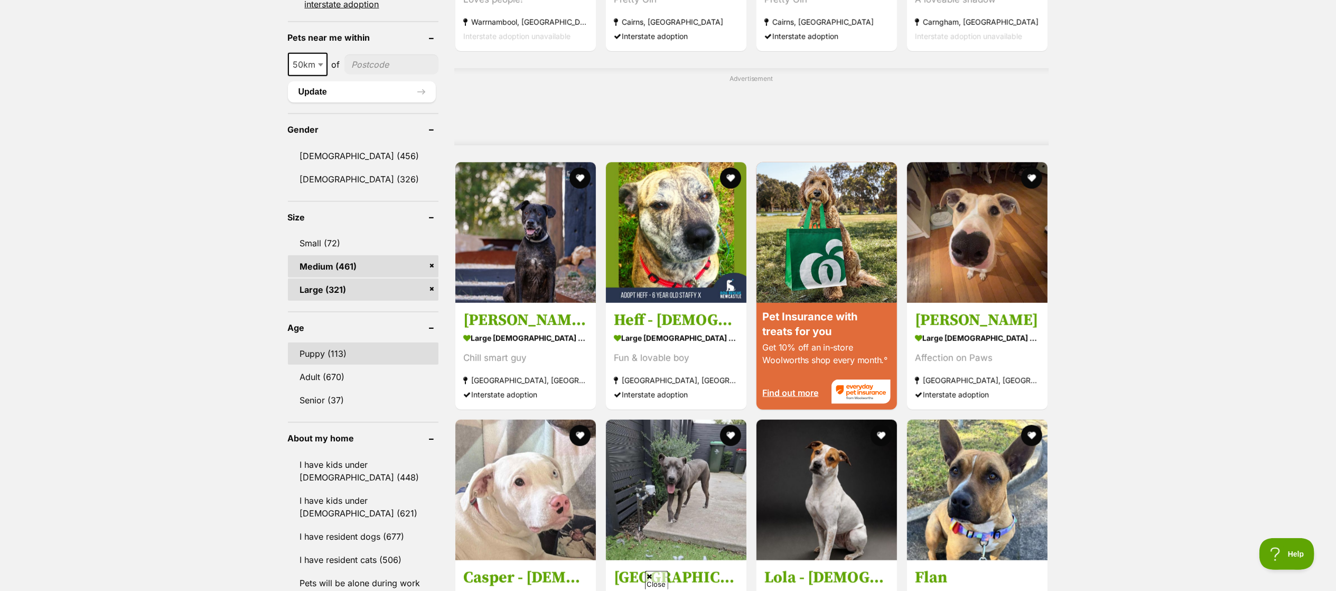
click at [385, 350] on link "Puppy (113)" at bounding box center [363, 353] width 151 height 22
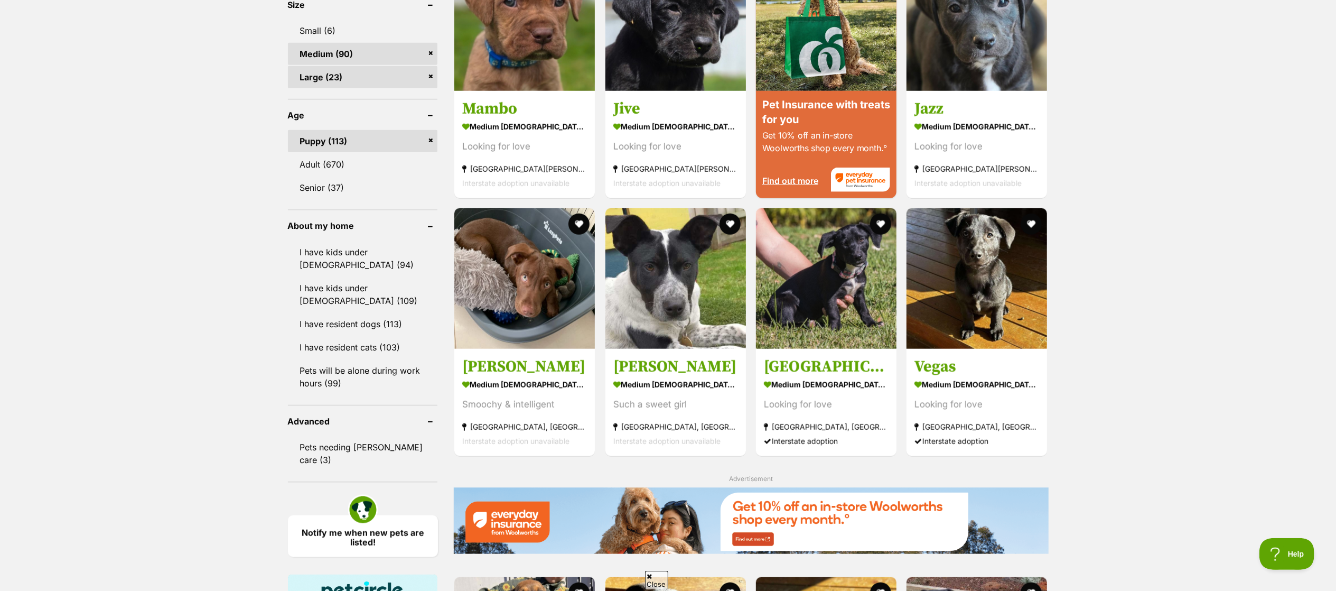
scroll to position [1012, 0]
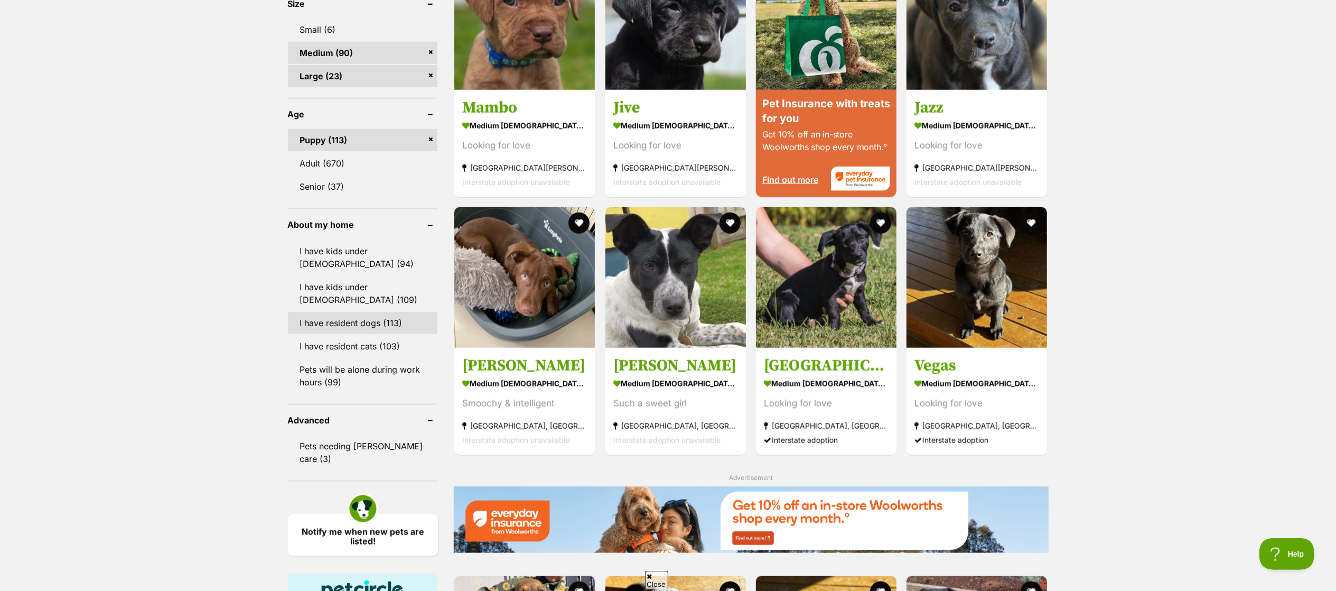
click at [393, 327] on link "I have resident dogs (113)" at bounding box center [363, 323] width 150 height 22
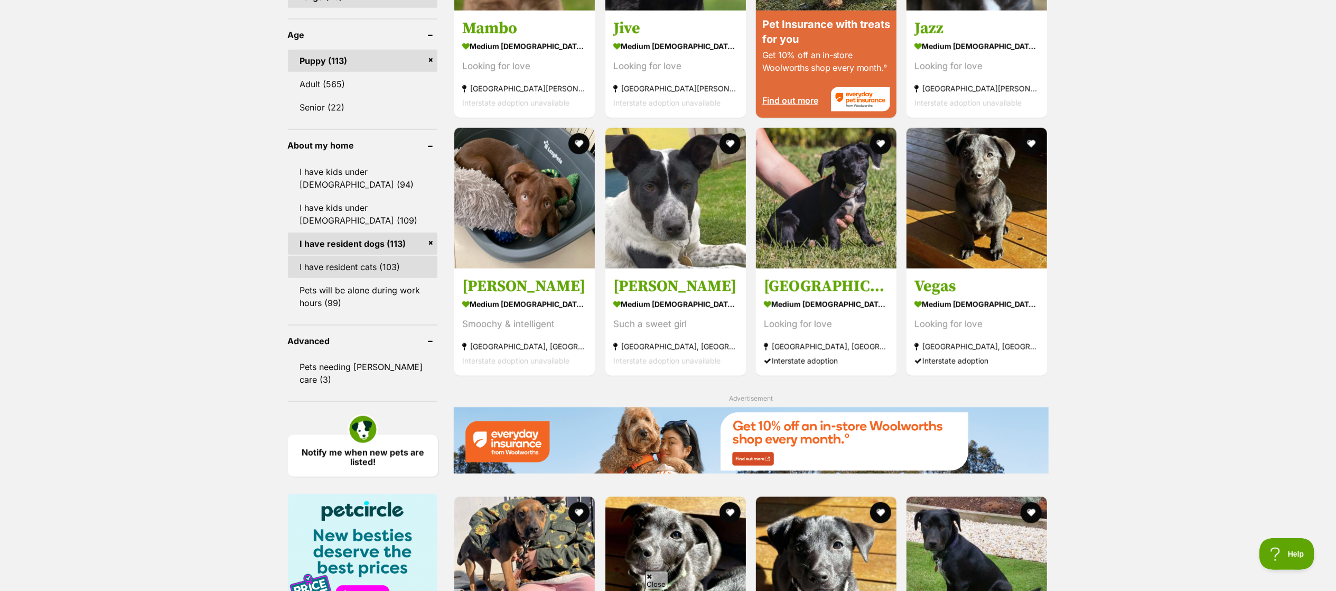
click at [388, 262] on link "I have resident cats (103)" at bounding box center [363, 267] width 150 height 22
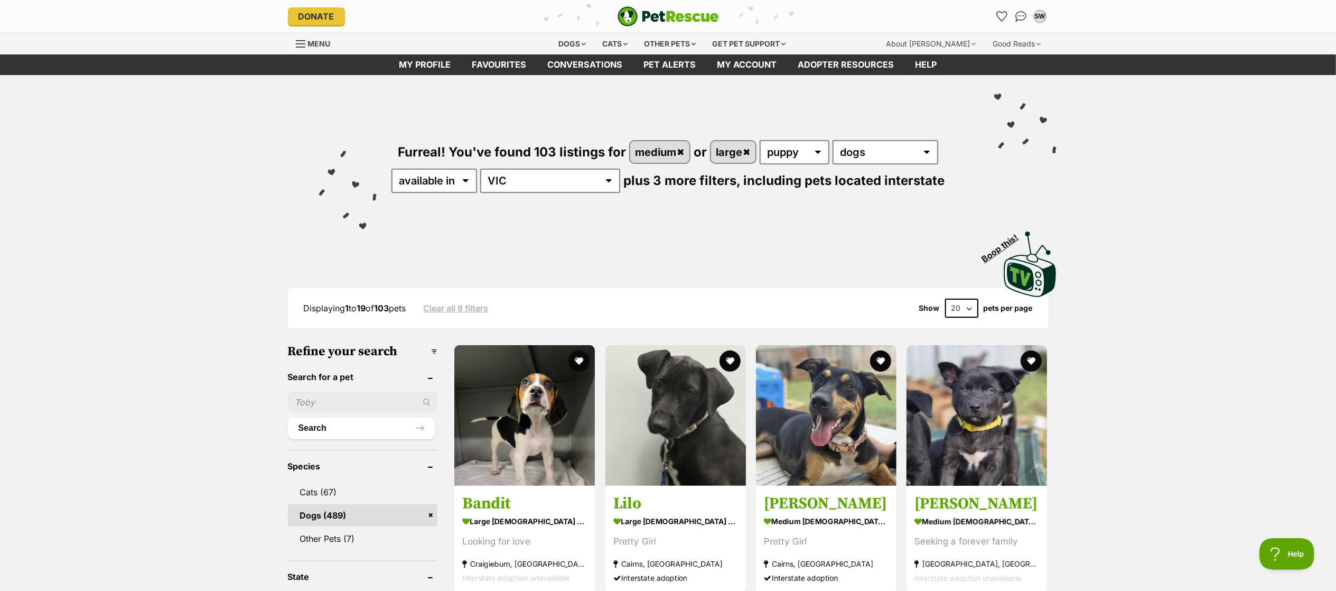
click at [959, 312] on select "20 40 60" at bounding box center [961, 308] width 33 height 19
select select "60"
click at [945, 299] on select "20 40 60" at bounding box center [961, 308] width 33 height 19
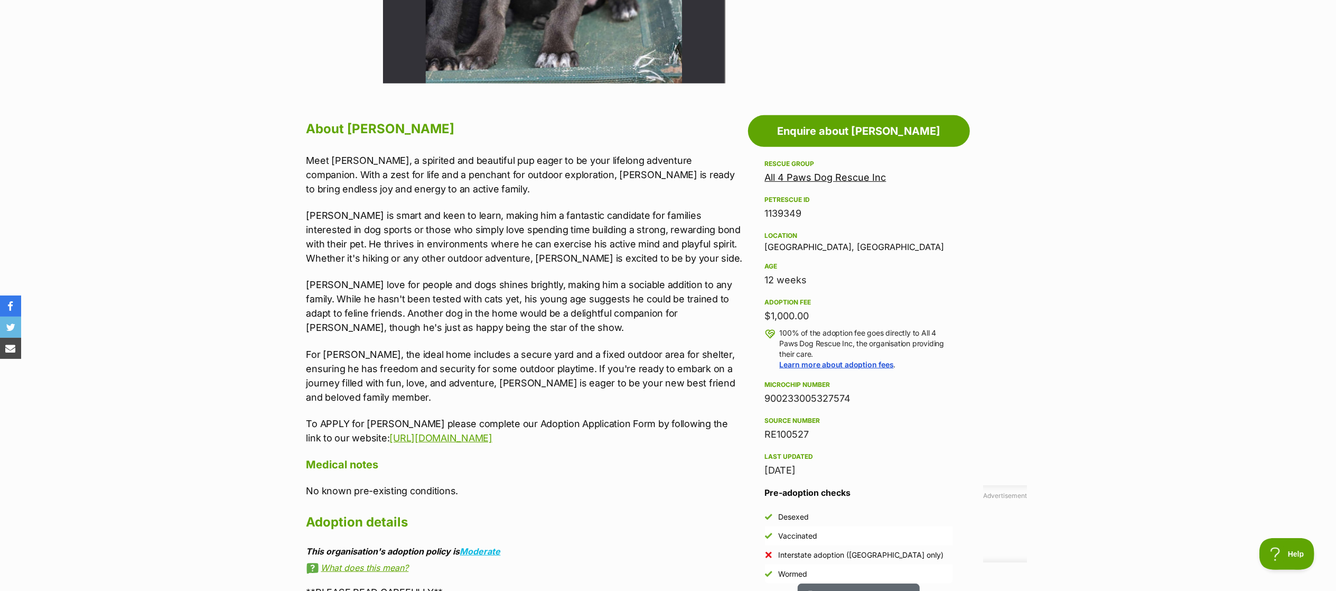
scroll to position [522, 0]
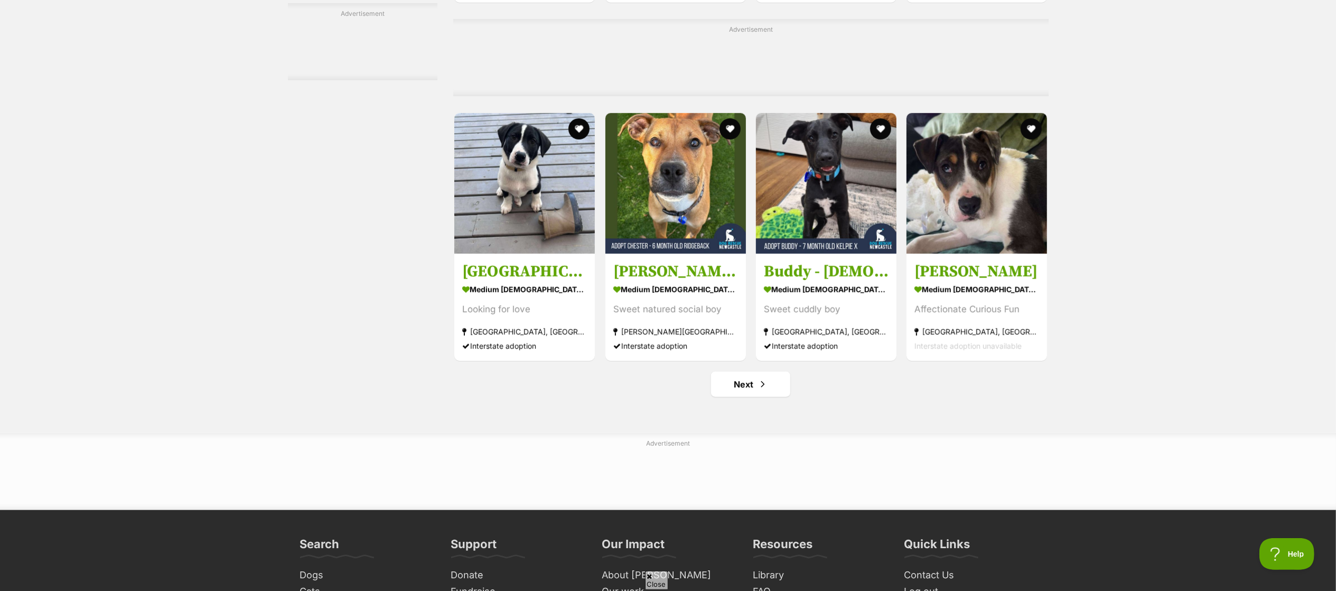
scroll to position [4758, 0]
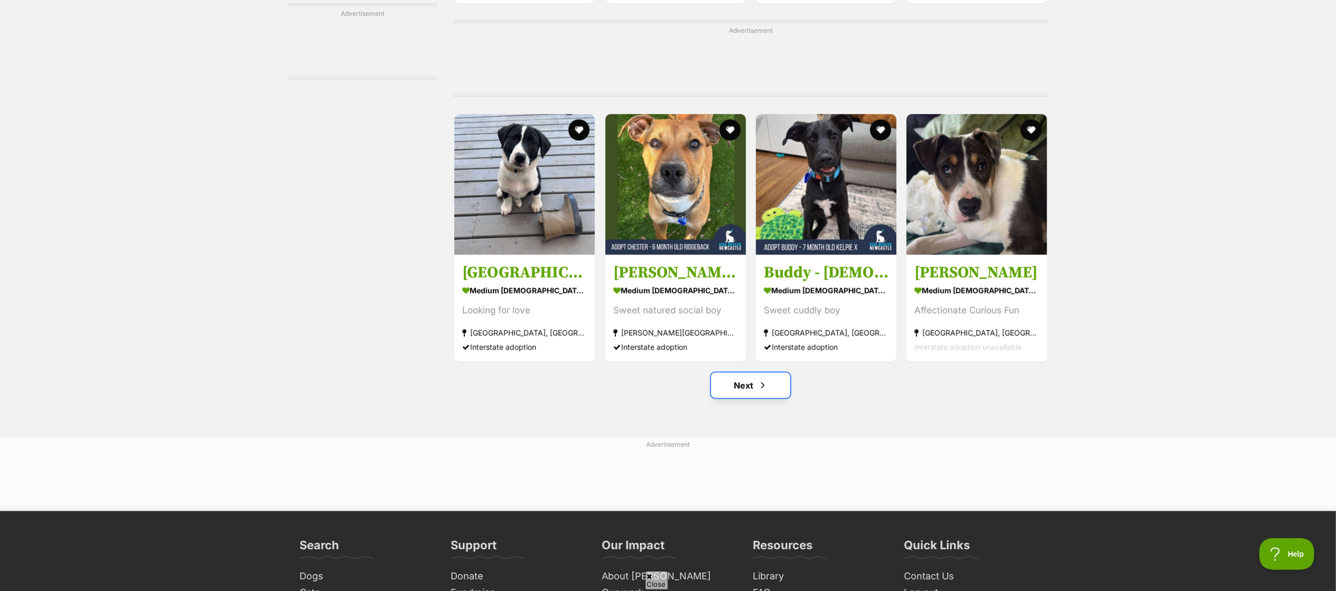
click at [751, 398] on link "Next" at bounding box center [750, 385] width 79 height 25
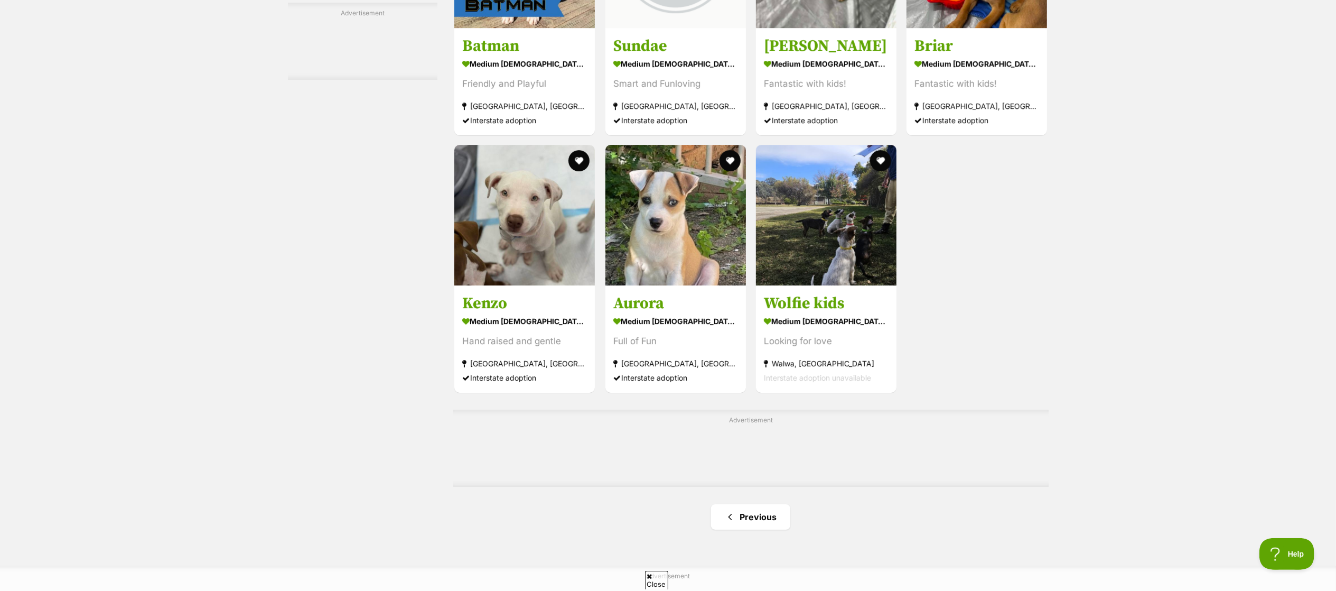
scroll to position [3400, 0]
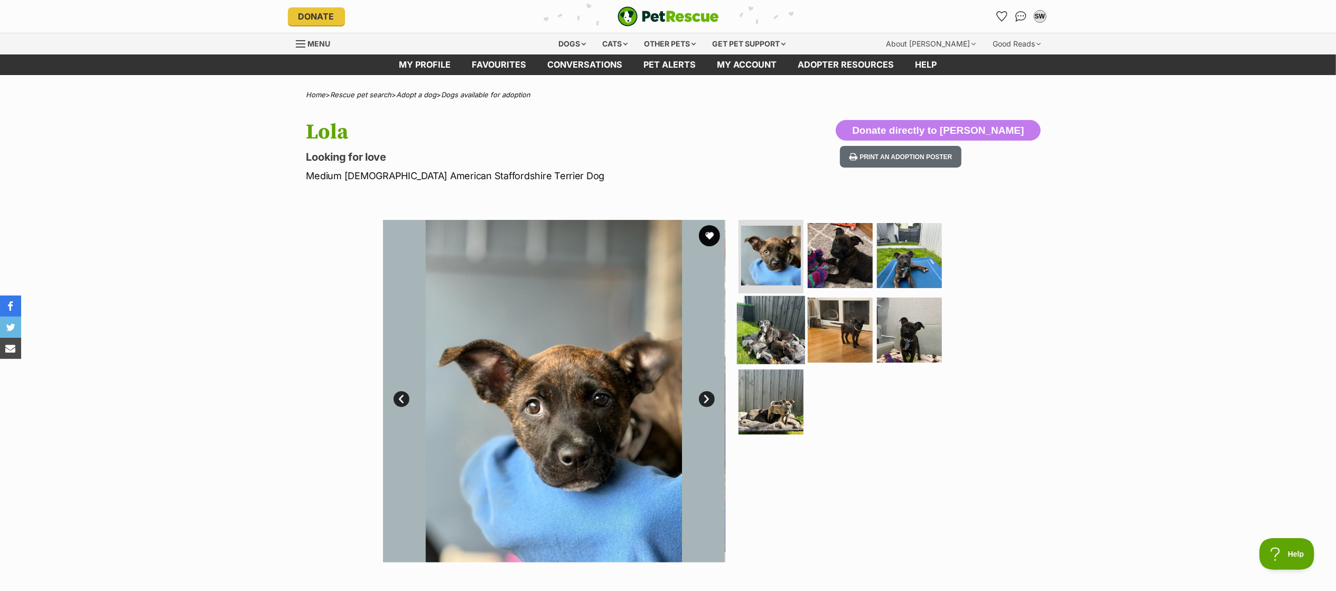
click at [776, 329] on img at bounding box center [771, 330] width 68 height 68
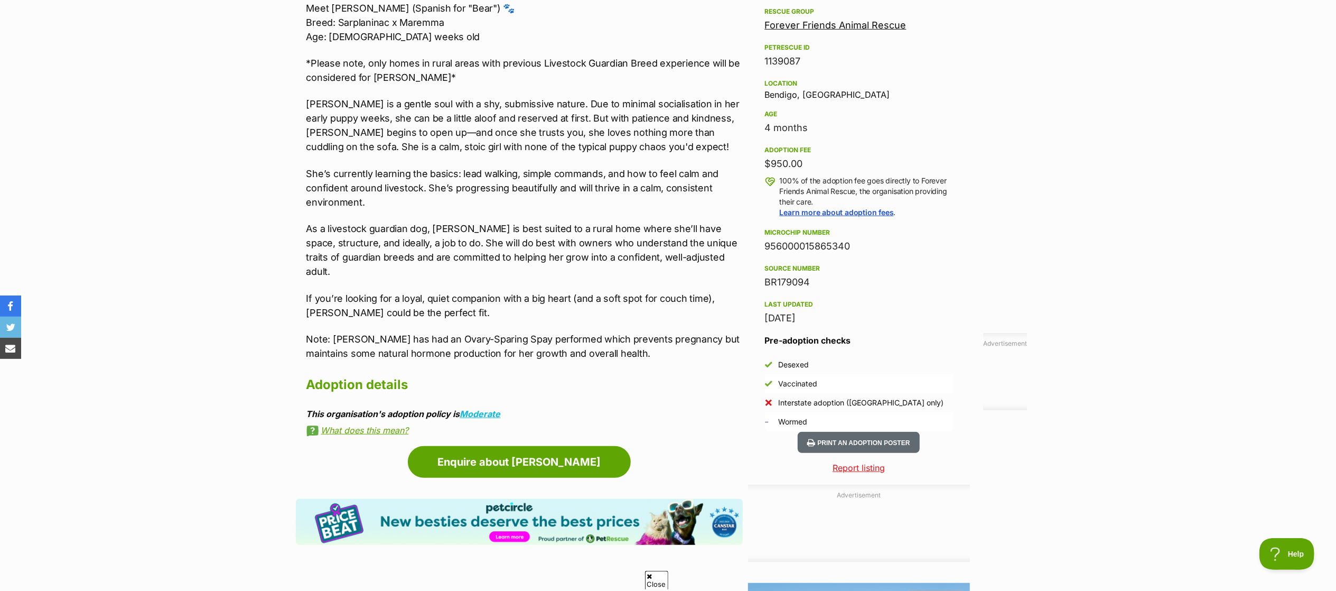
scroll to position [632, 0]
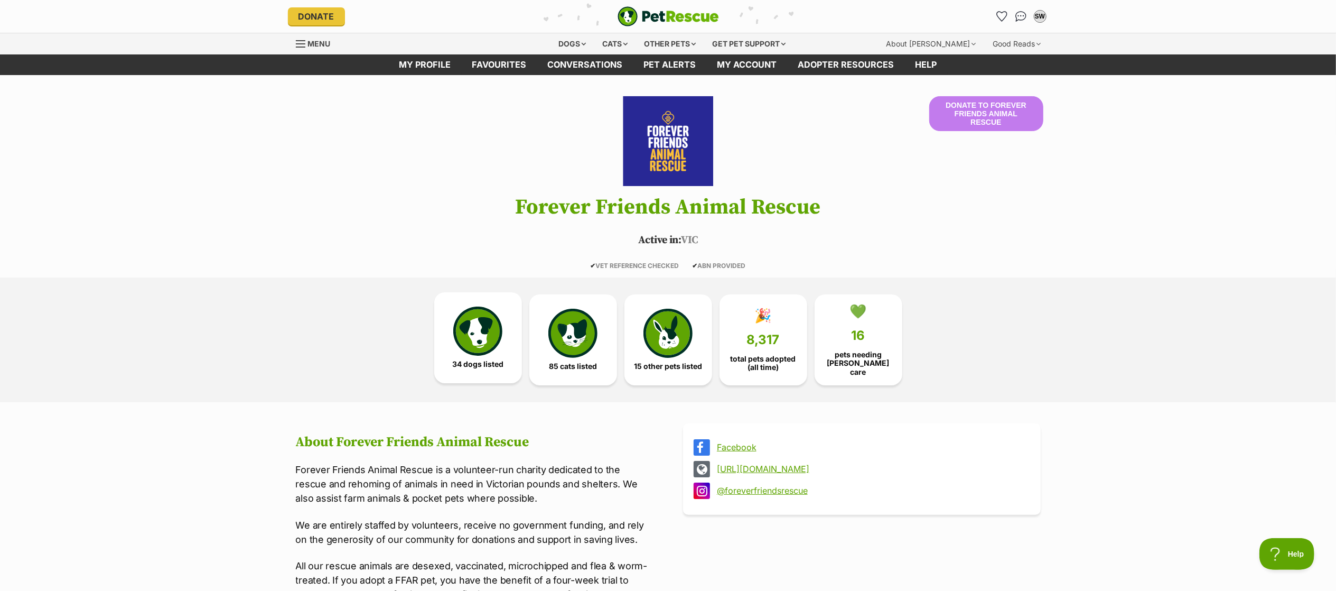
click at [490, 318] on img at bounding box center [477, 330] width 49 height 49
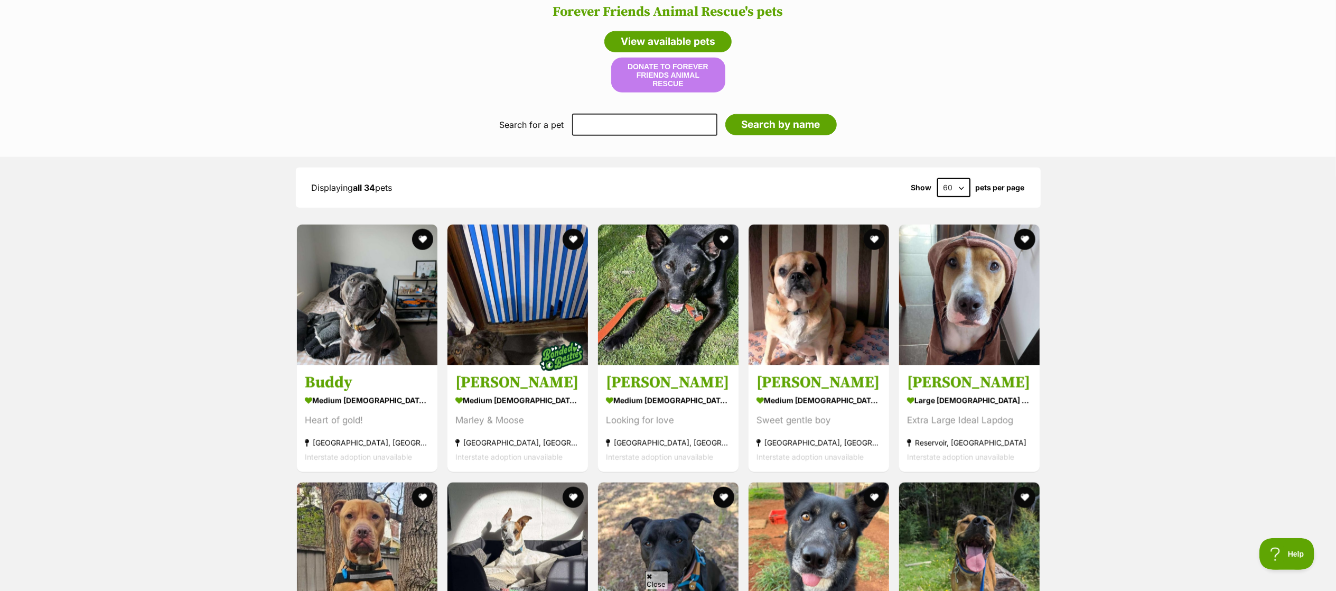
click at [947, 178] on select "60 120" at bounding box center [953, 187] width 33 height 19
select select "120"
click at [937, 178] on select "60 120" at bounding box center [953, 187] width 33 height 19
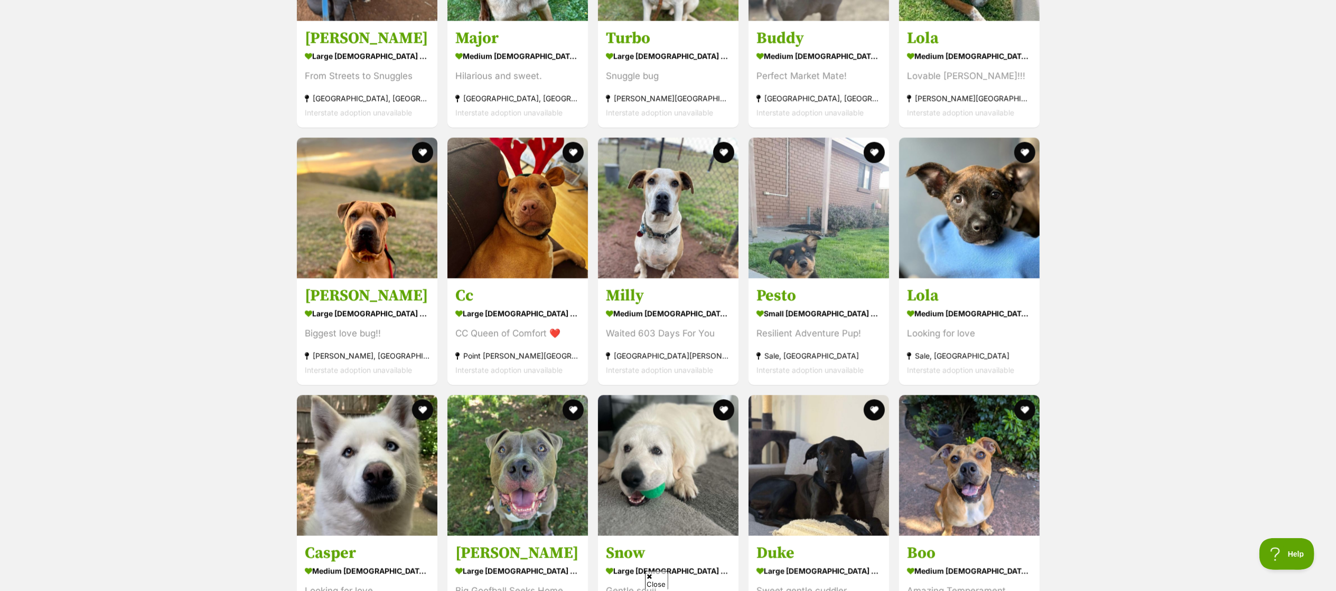
scroll to position [2257, 0]
